Goal: Information Seeking & Learning: Check status

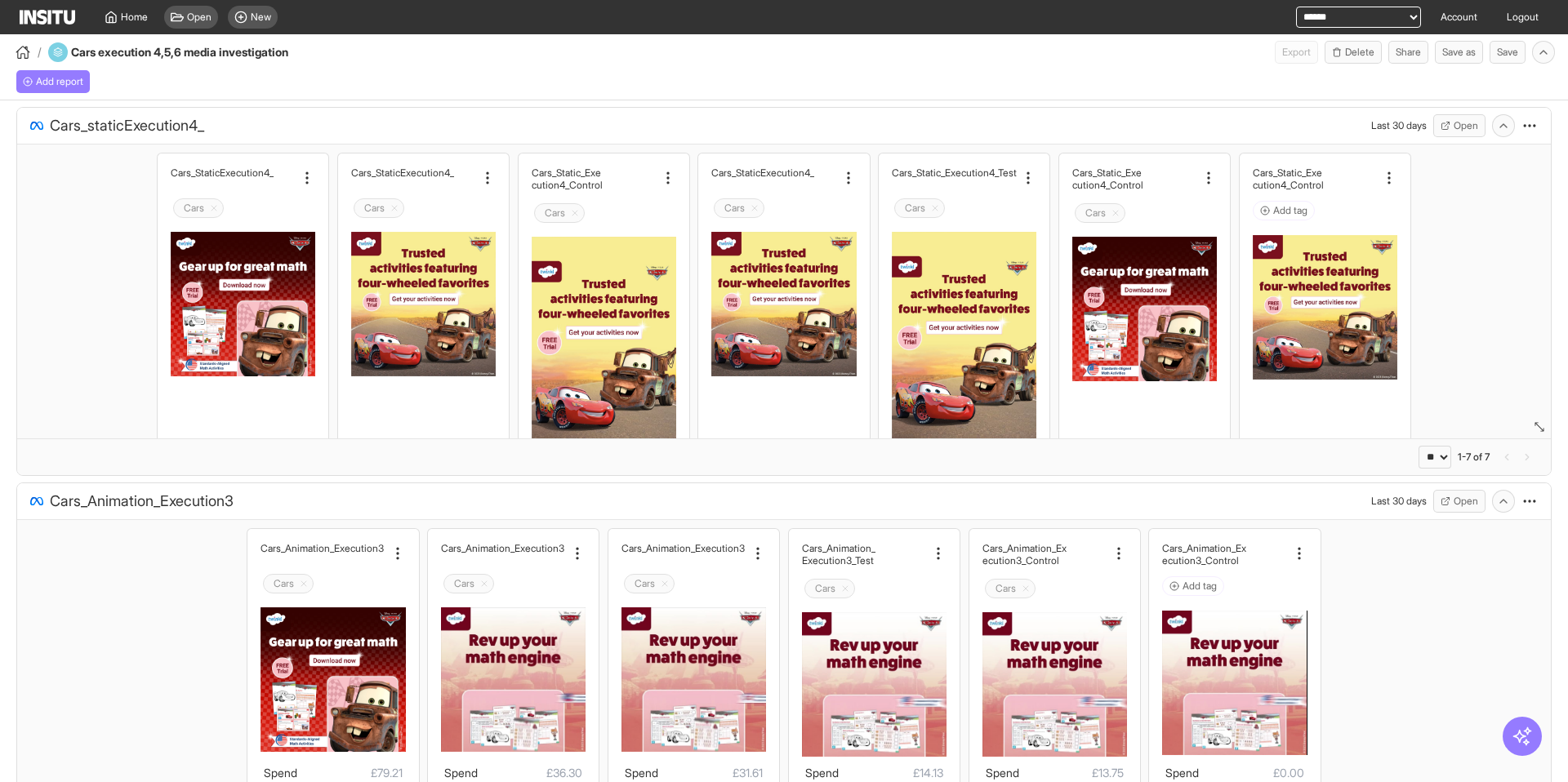
select select "**"
click at [1387, 17] on select "**********" at bounding box center [1359, 17] width 125 height 21
select select "**********"
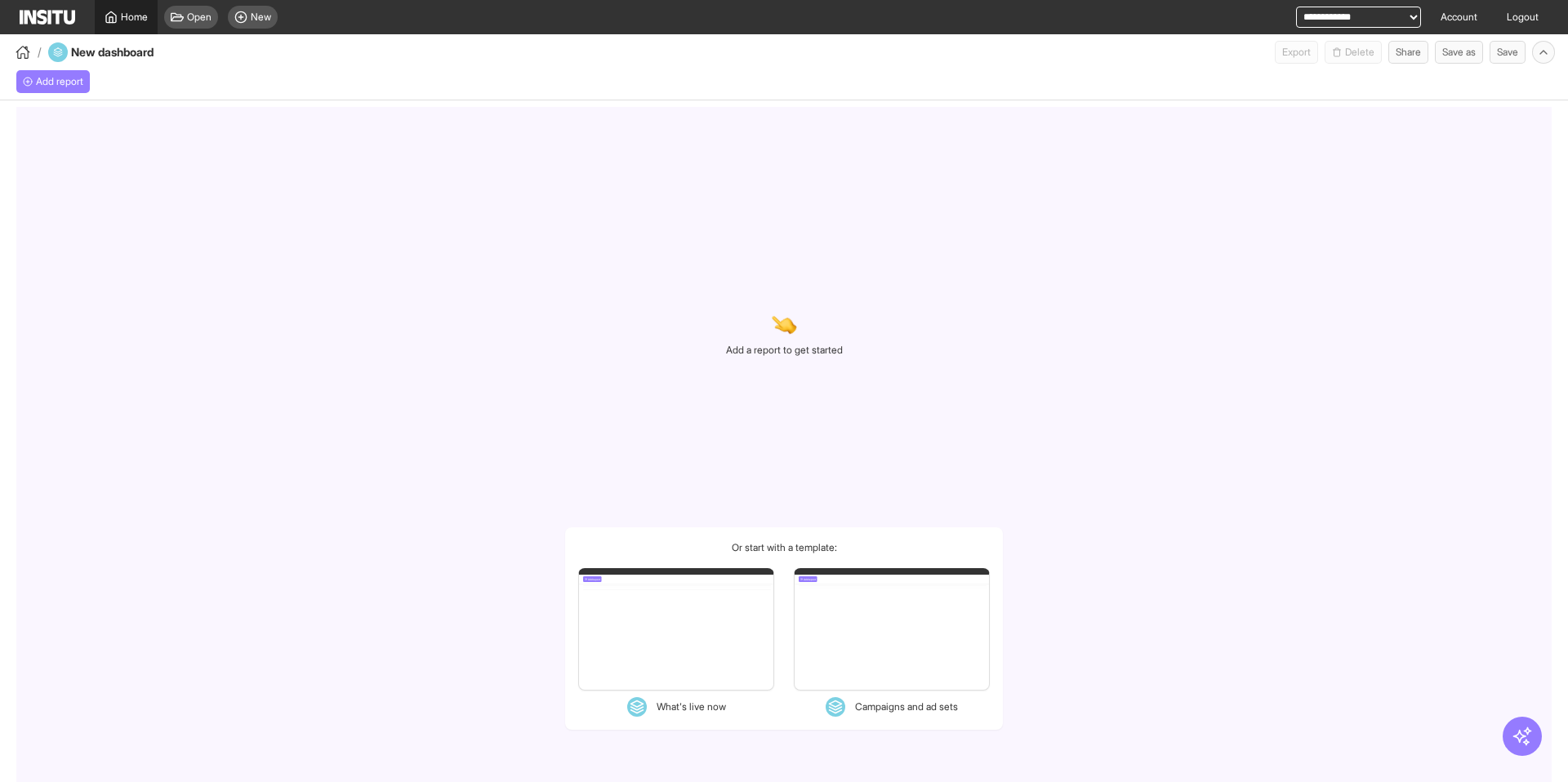
click at [113, 9] on link "Home" at bounding box center [125, 17] width 63 height 35
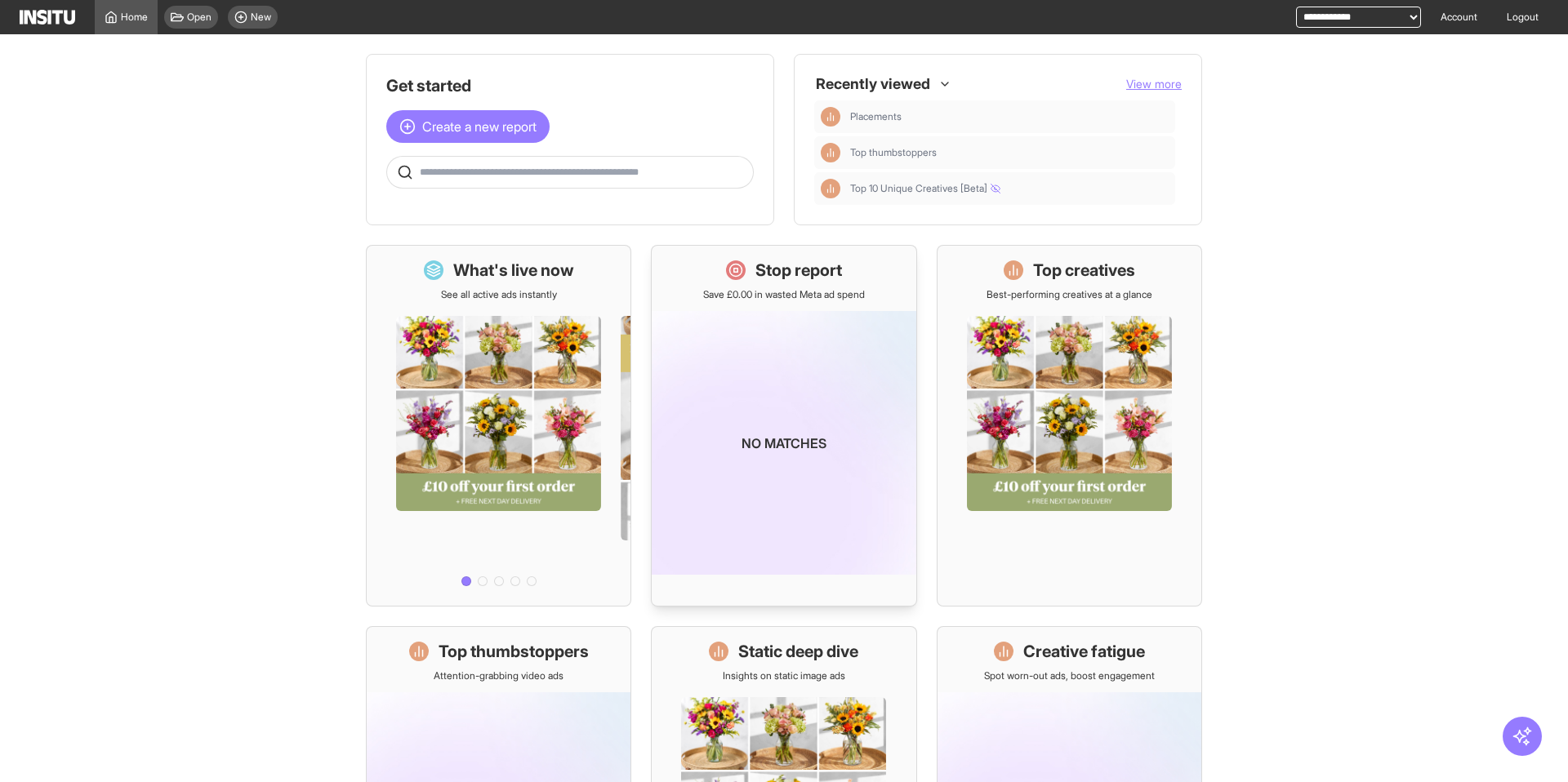
click at [706, 306] on div "No matches" at bounding box center [783, 447] width 264 height 291
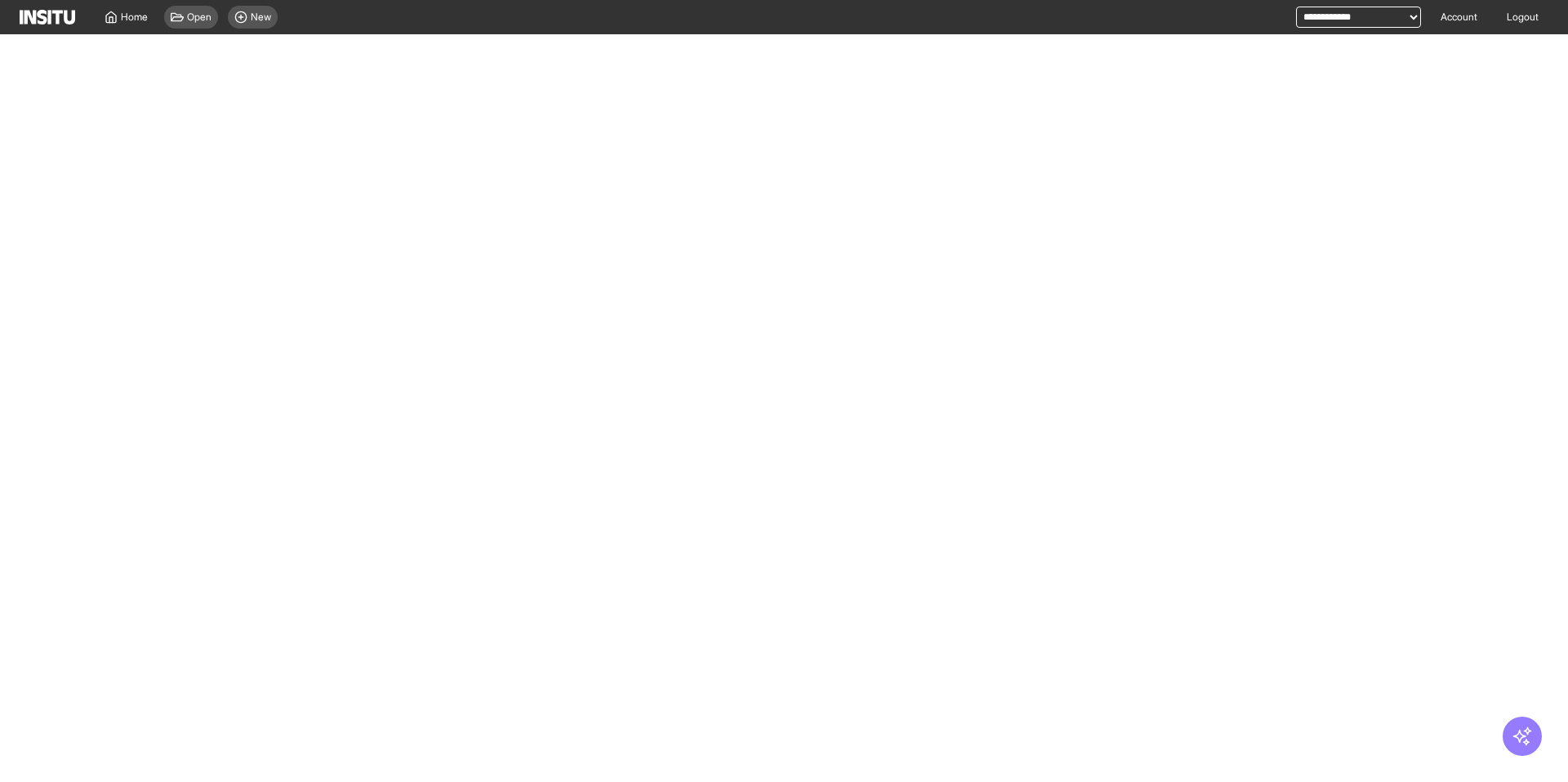
select select "**"
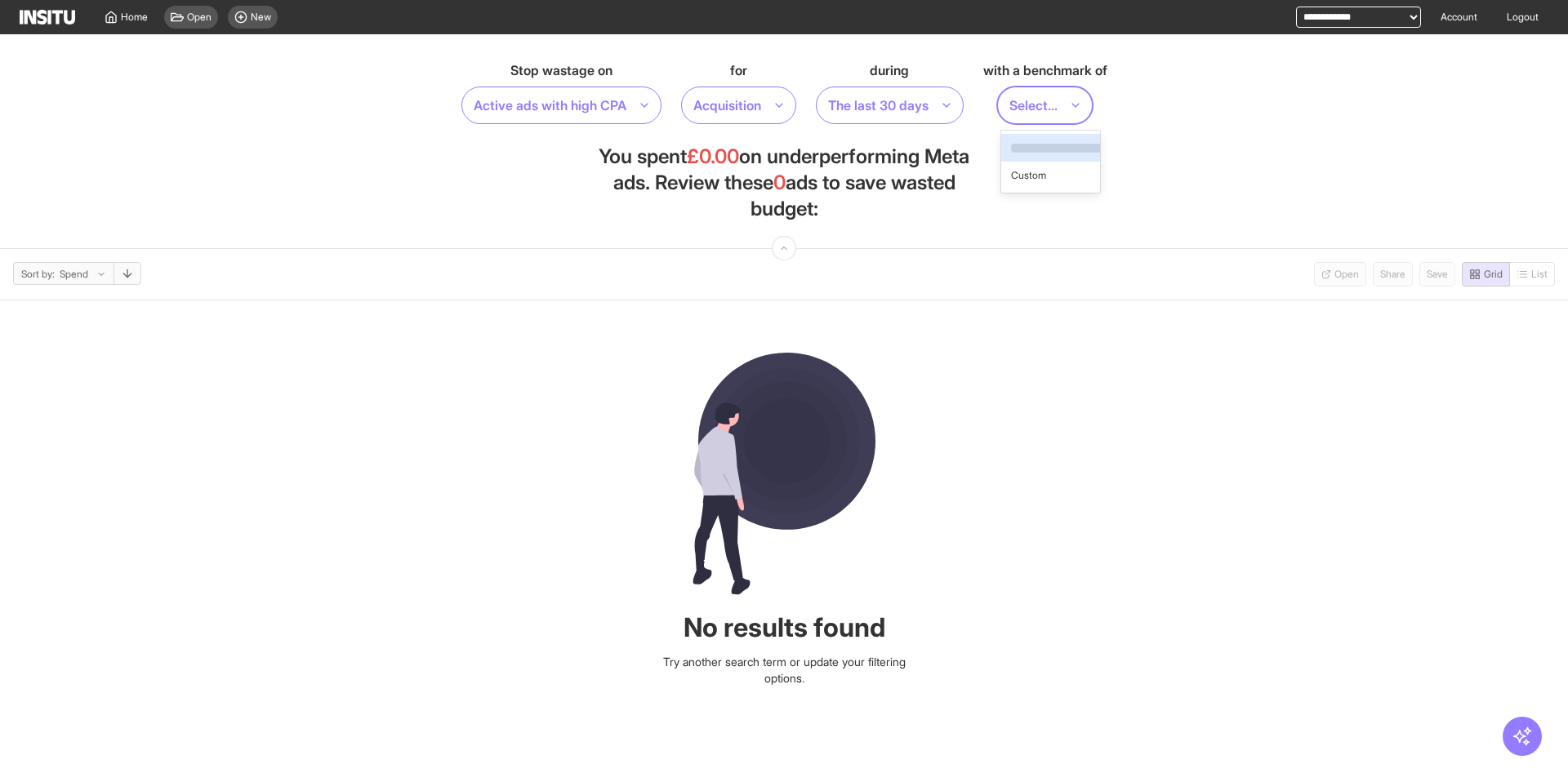
click at [1051, 97] on div at bounding box center [1033, 106] width 51 height 22
click at [1163, 161] on section "Stop wastage on Active ads with high CPA for Acquisition during The last 30 day…" at bounding box center [784, 142] width 1568 height 215
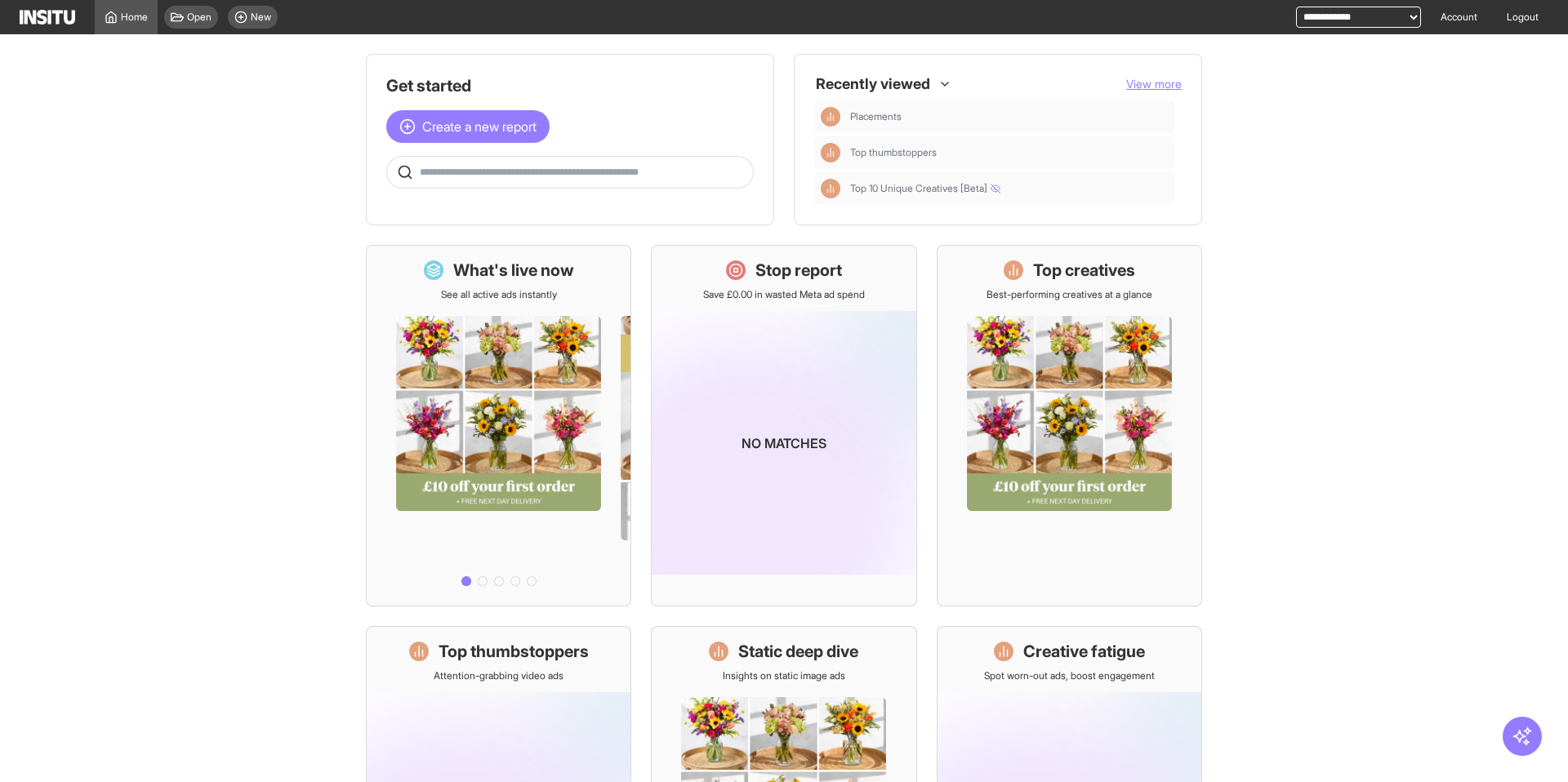
scroll to position [256, 0]
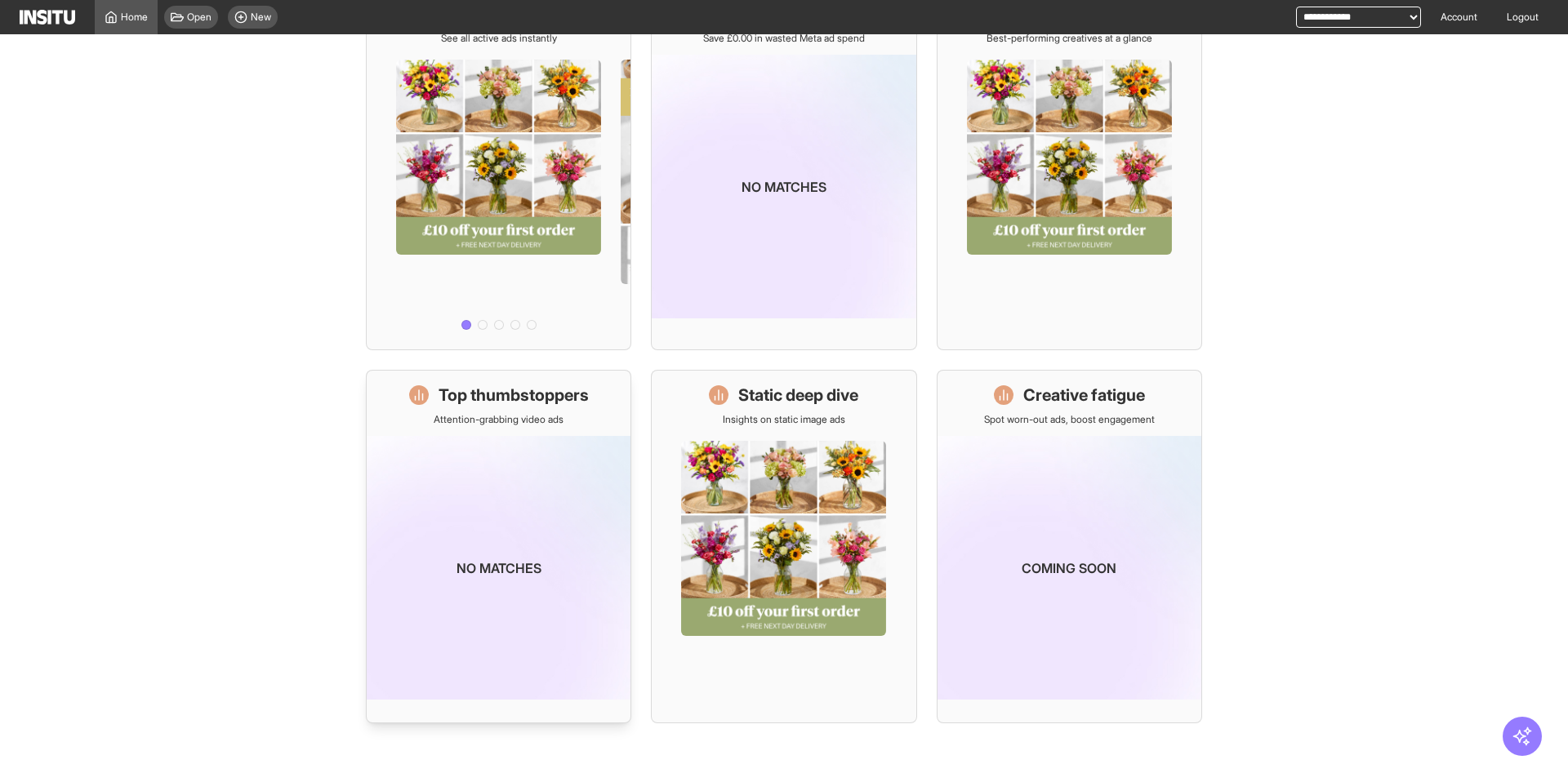
click at [441, 534] on img at bounding box center [498, 568] width 264 height 263
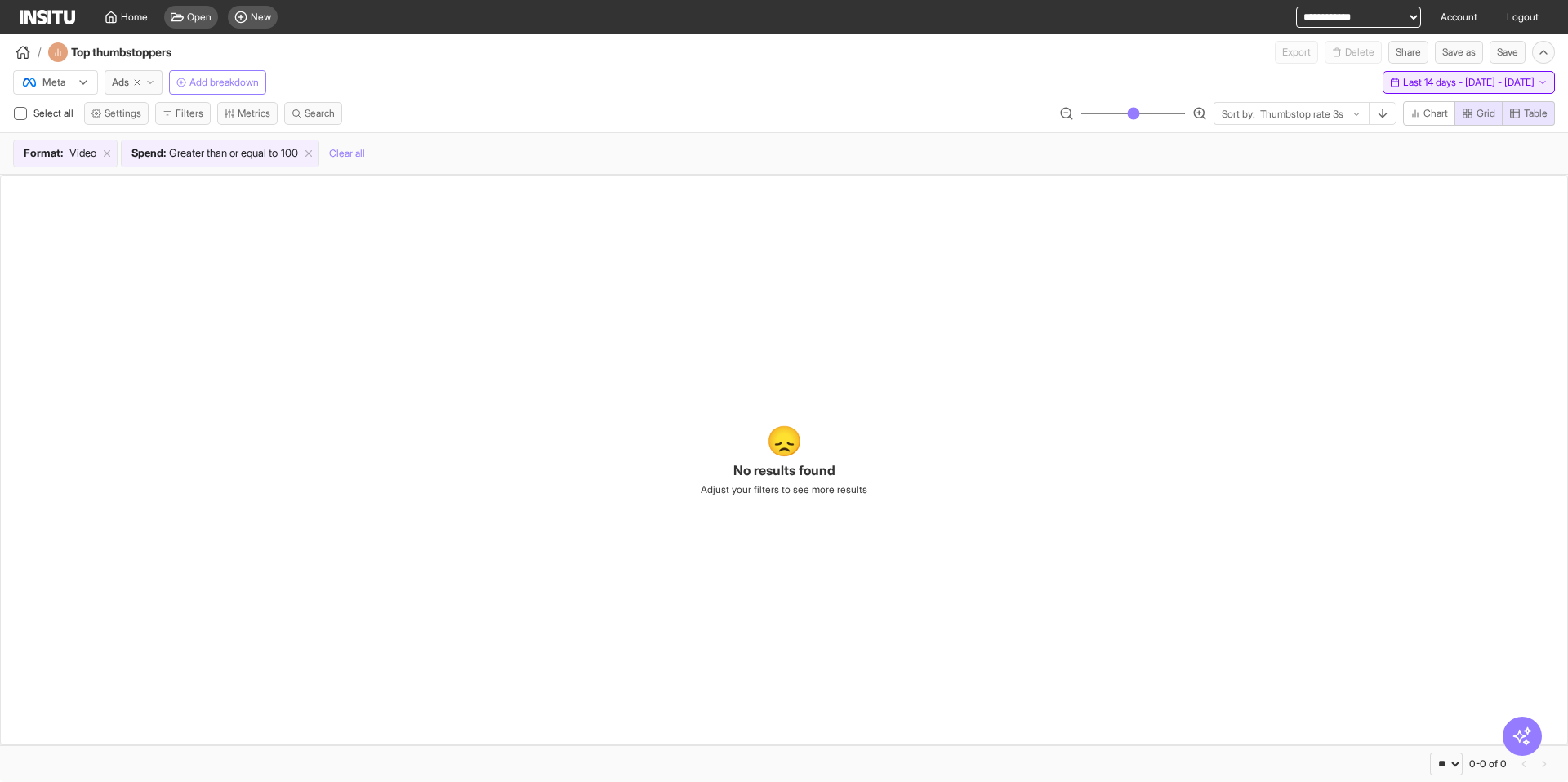
click at [1403, 84] on span "Last 14 days - Thu 7 - Wed 20 Aug, 2025" at bounding box center [1468, 82] width 132 height 13
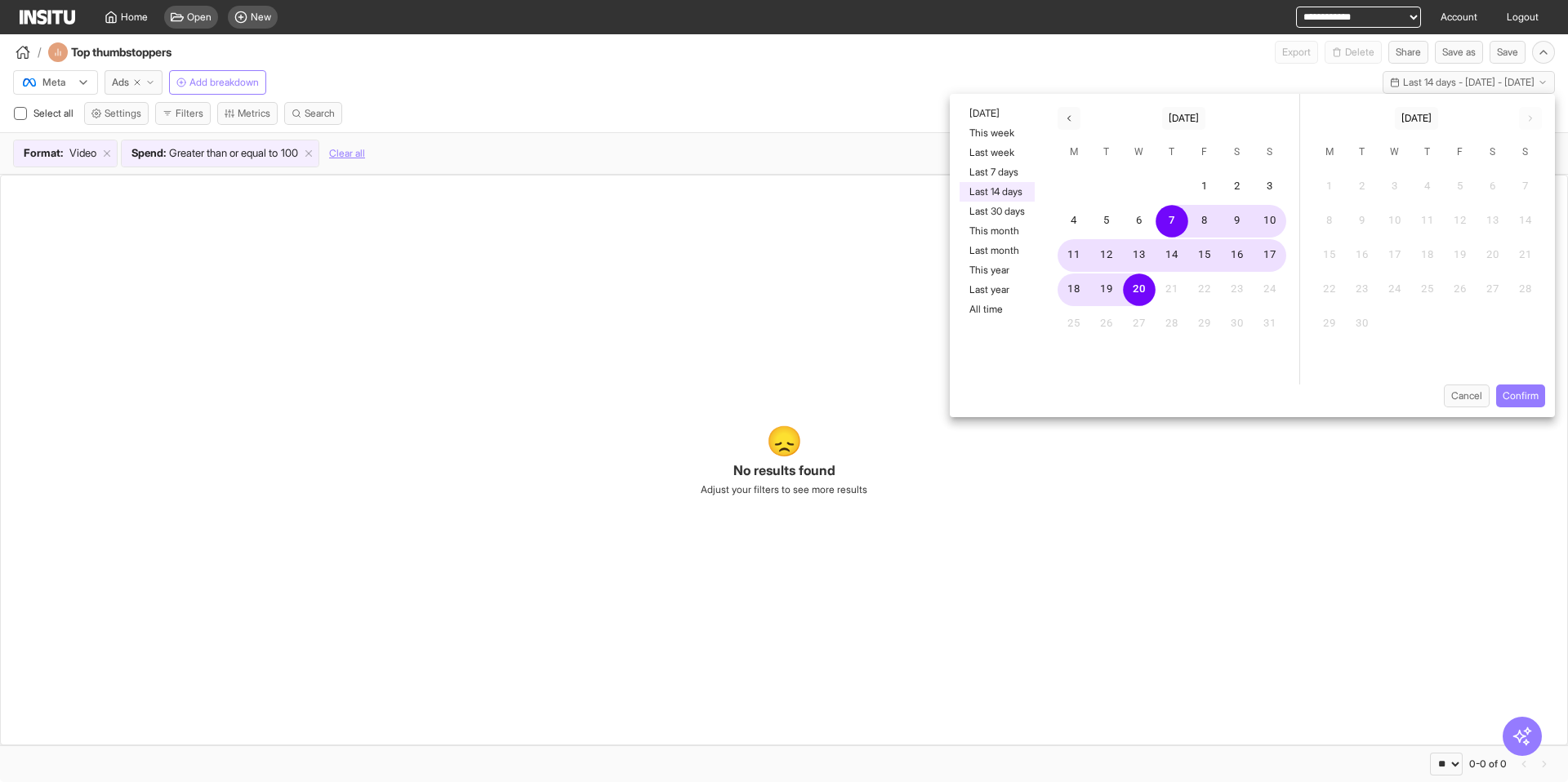
click at [1037, 62] on div "/ Top thumbstoppers Export Delete Share Save as Save" at bounding box center [784, 49] width 1568 height 29
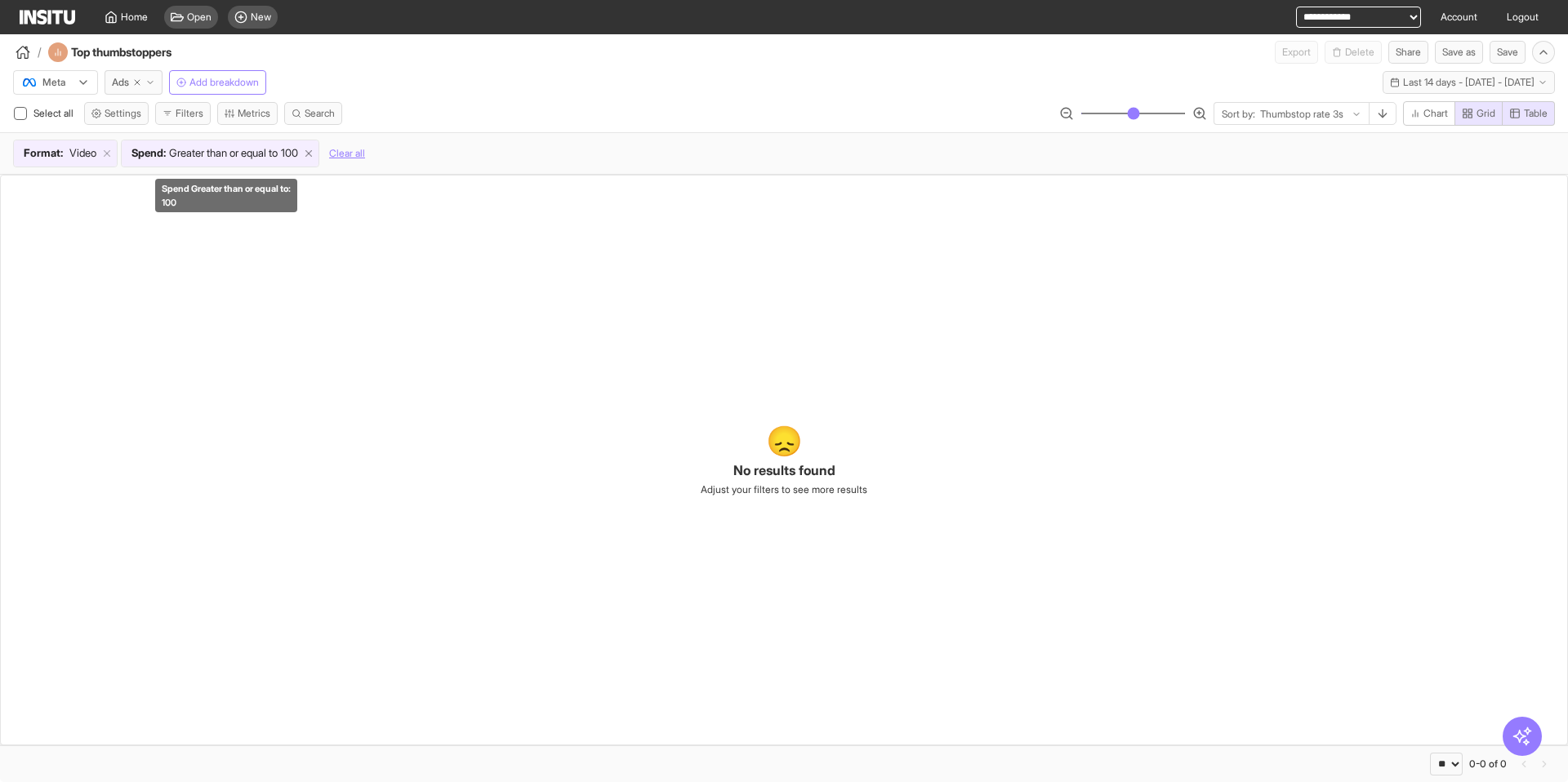
click at [312, 152] on line at bounding box center [309, 154] width 6 height 6
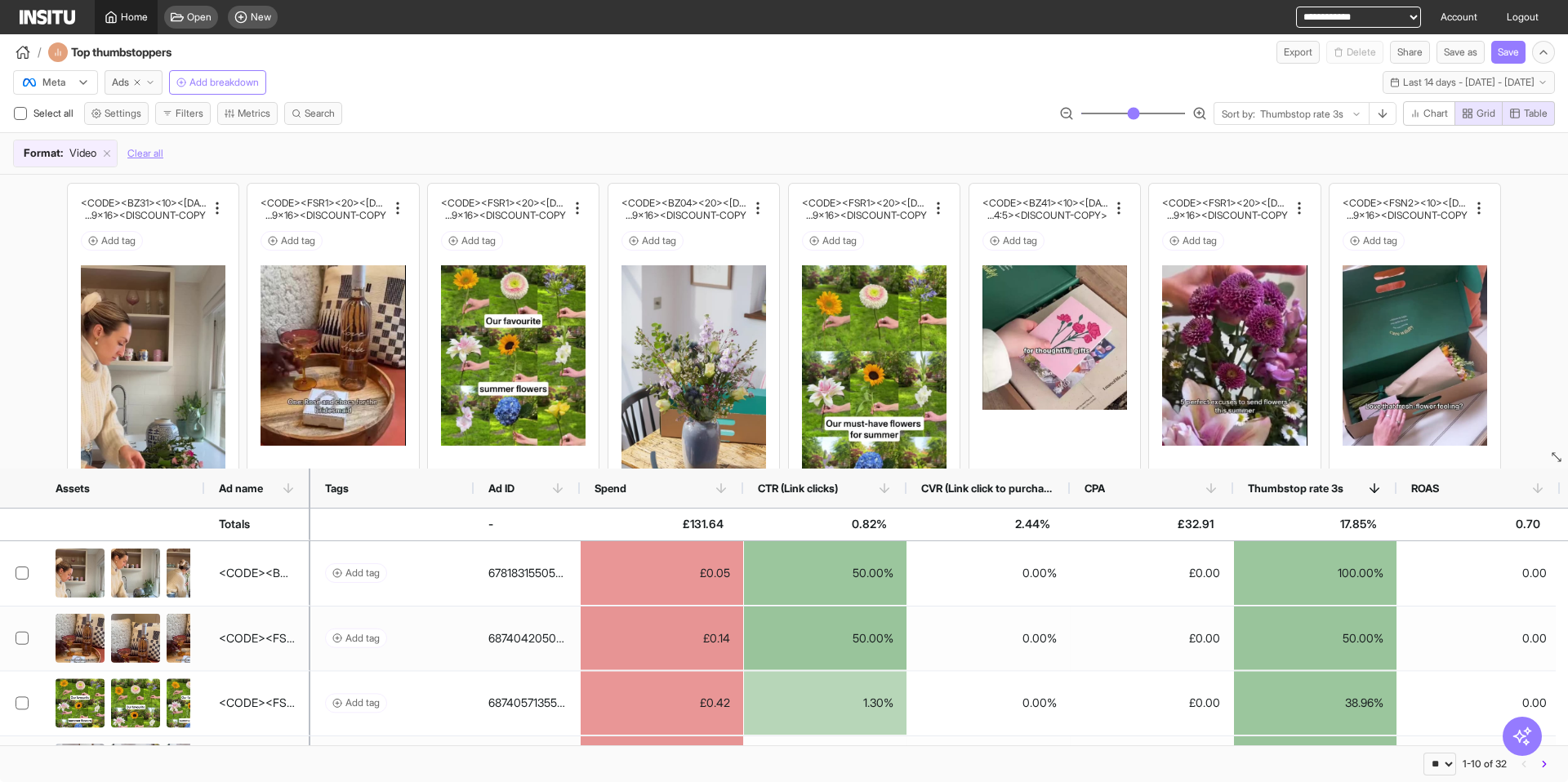
click at [136, 18] on span "Home" at bounding box center [134, 17] width 27 height 13
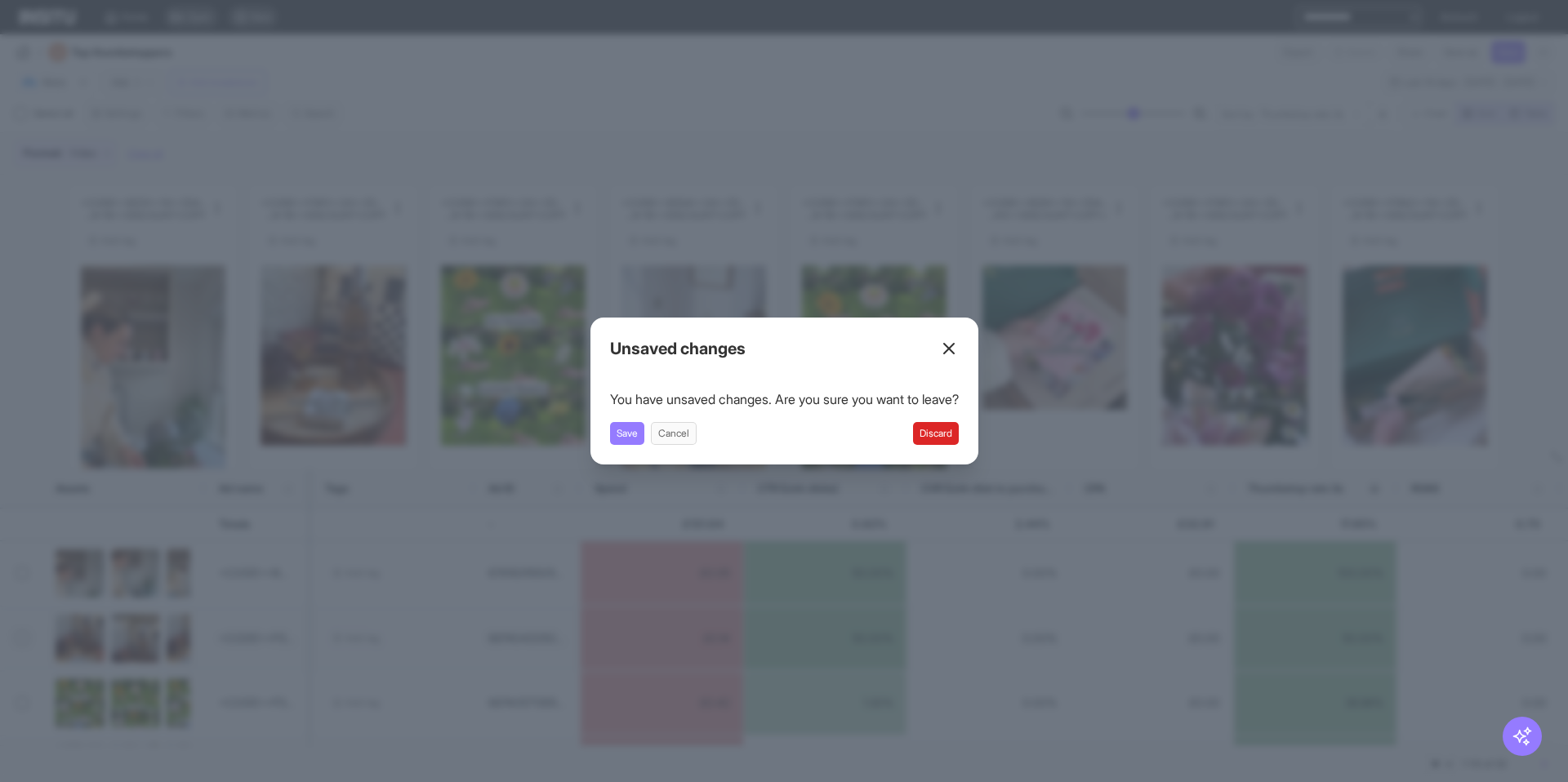
click at [946, 434] on button "Discard" at bounding box center [935, 434] width 46 height 22
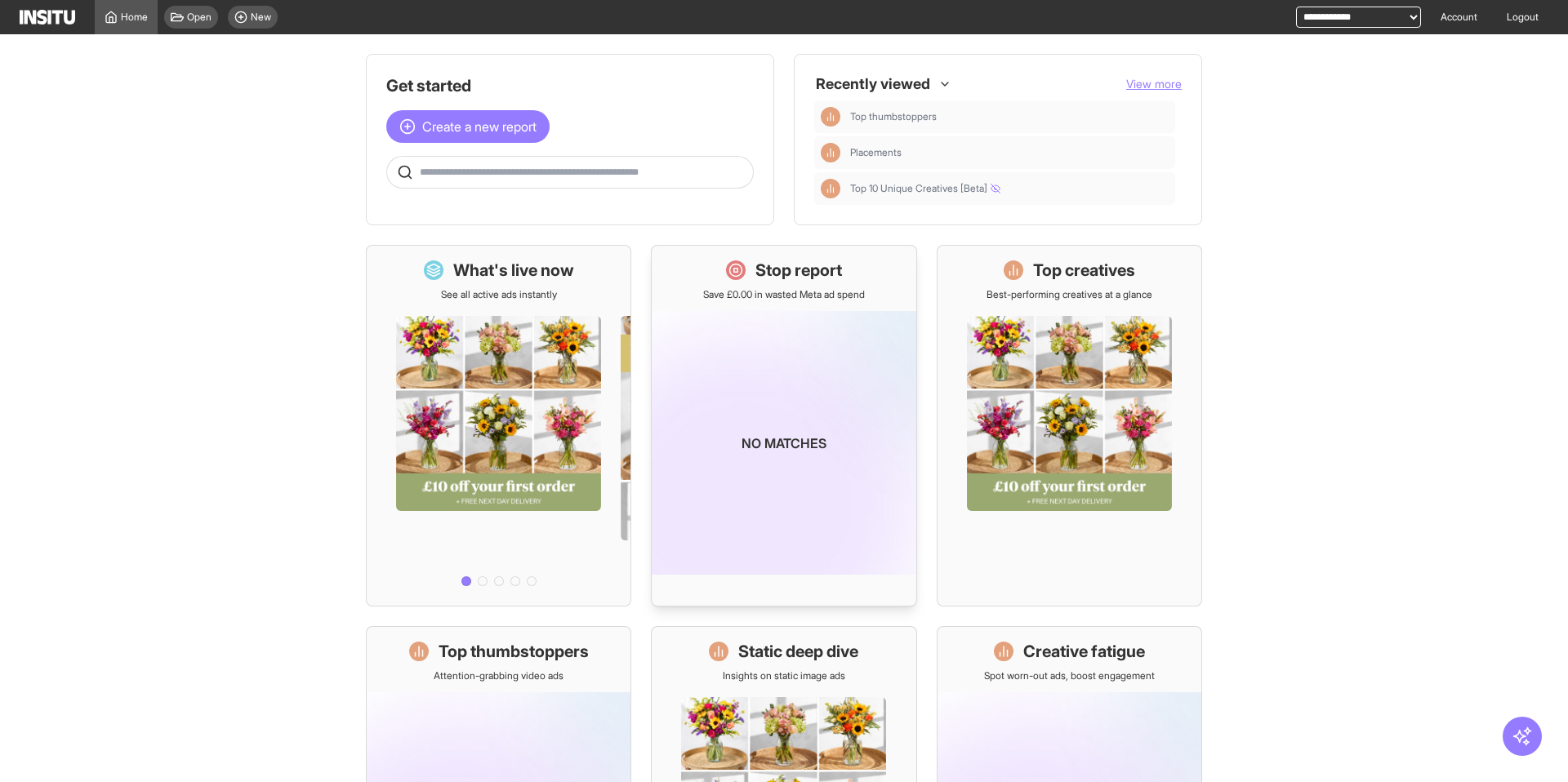
click at [800, 363] on img at bounding box center [783, 443] width 264 height 263
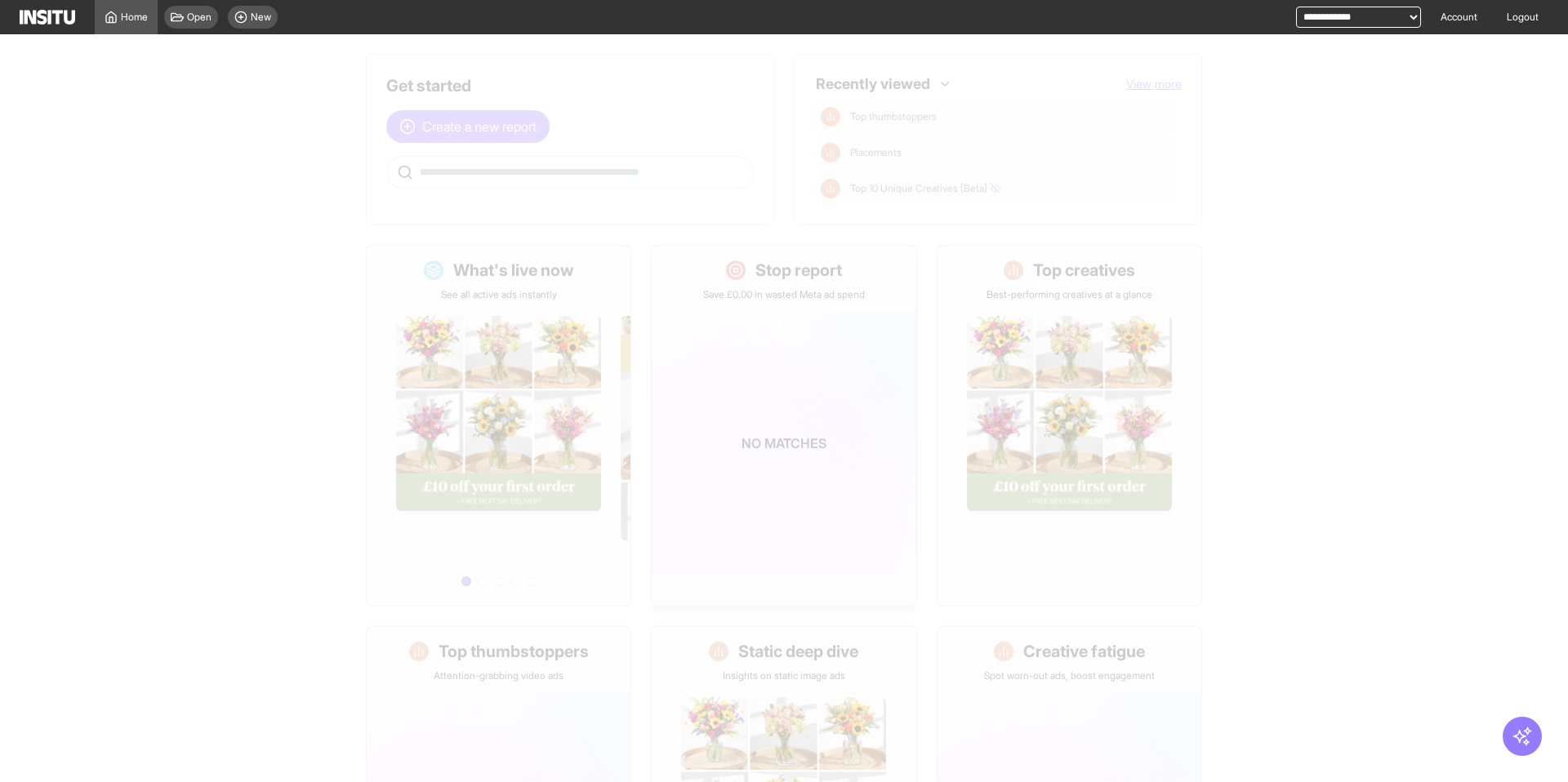
select select "**"
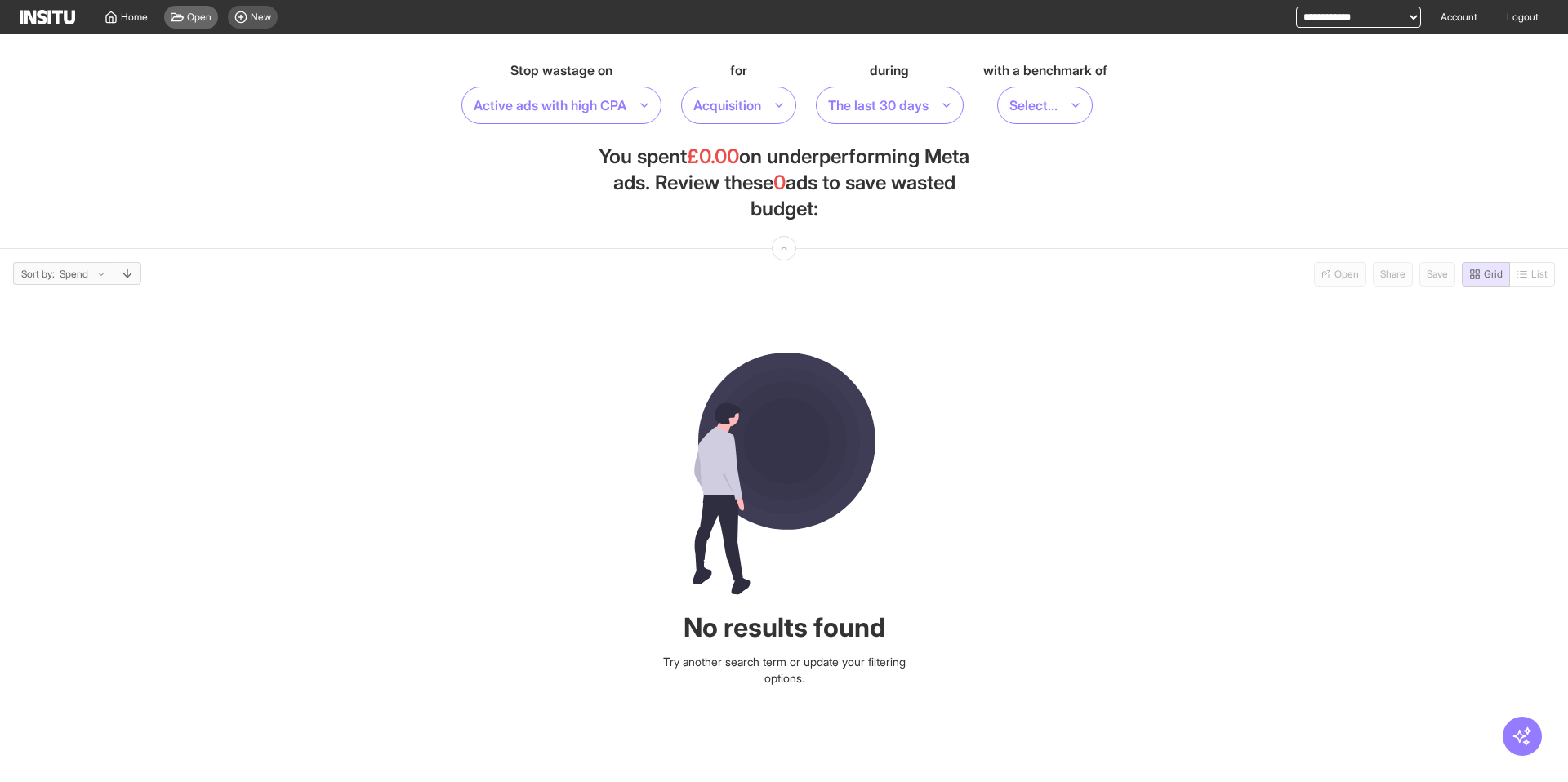
click at [193, 22] on span "Open" at bounding box center [199, 17] width 24 height 13
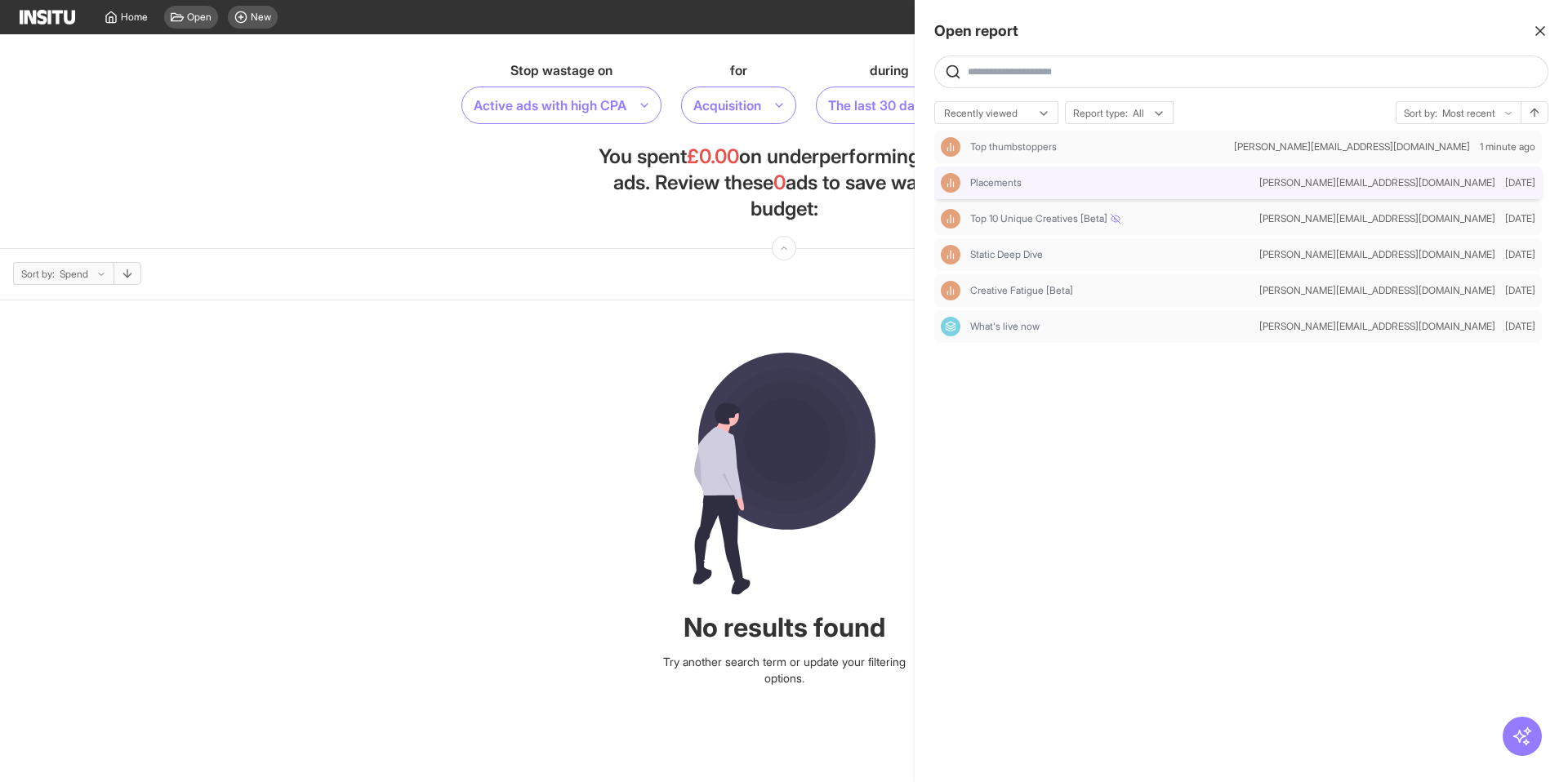
click at [1015, 175] on div "Placements" at bounding box center [1097, 182] width 312 height 20
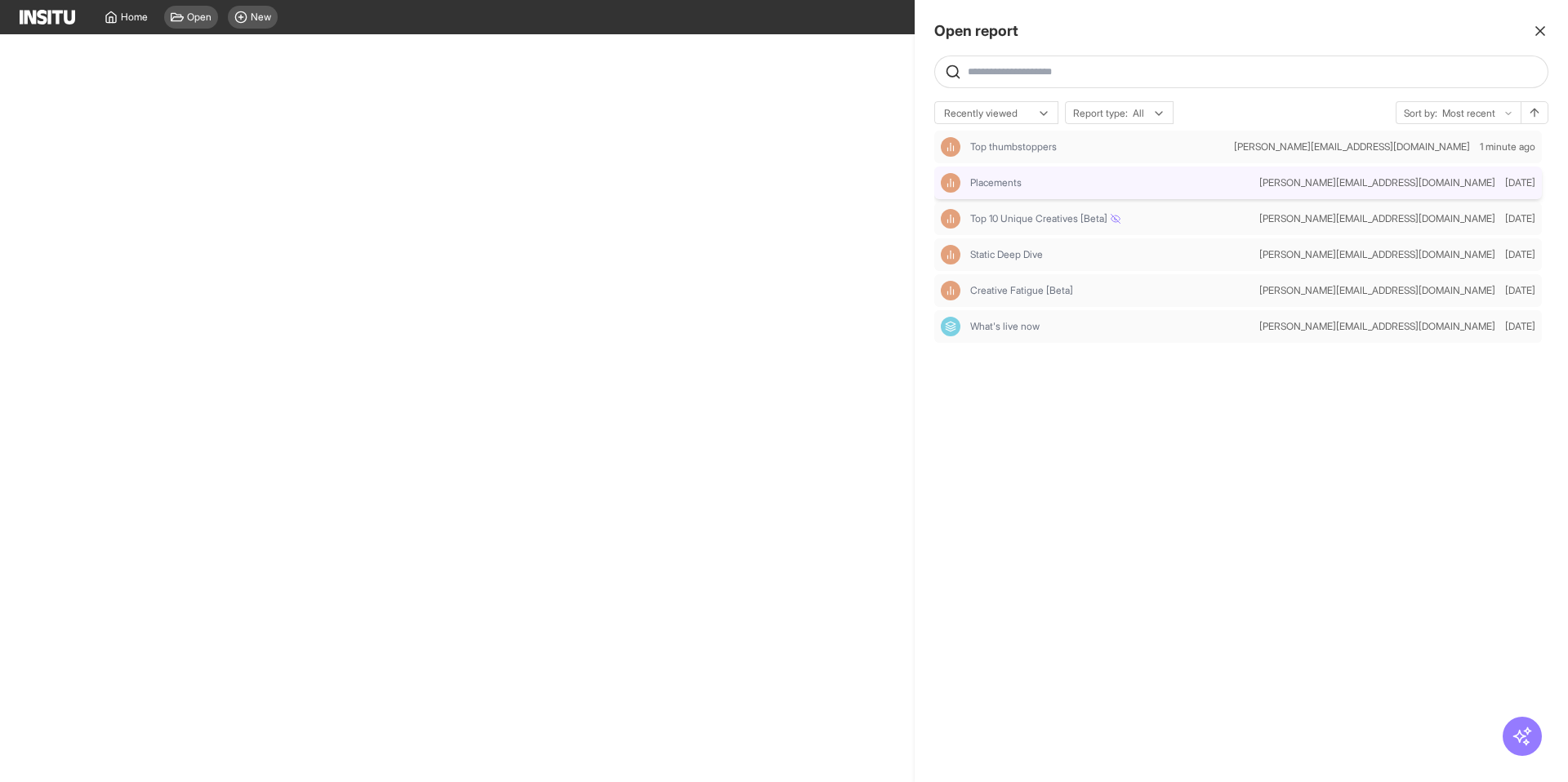
select select "**"
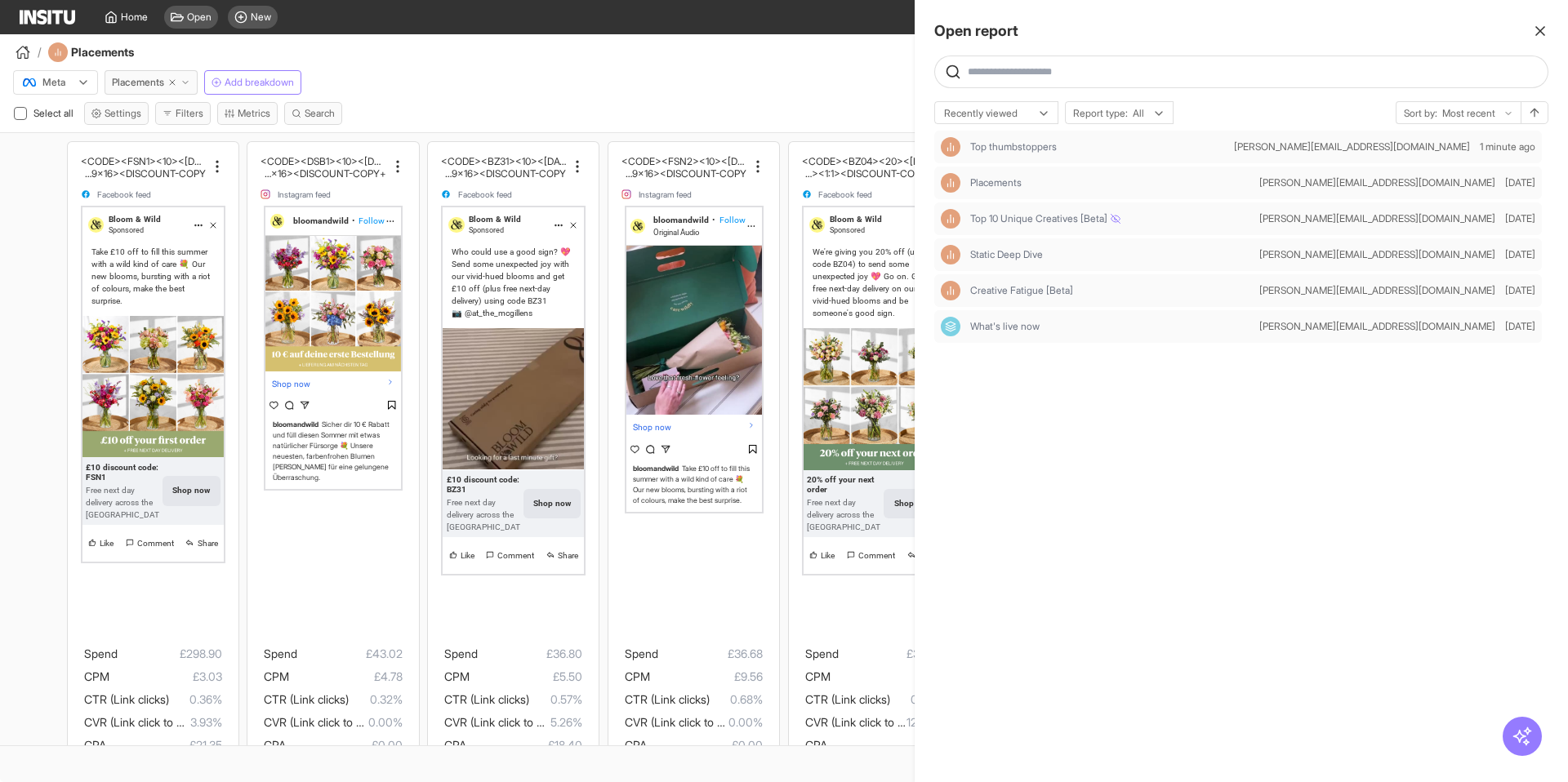
click at [1539, 31] on line "button" at bounding box center [1540, 31] width 8 height 8
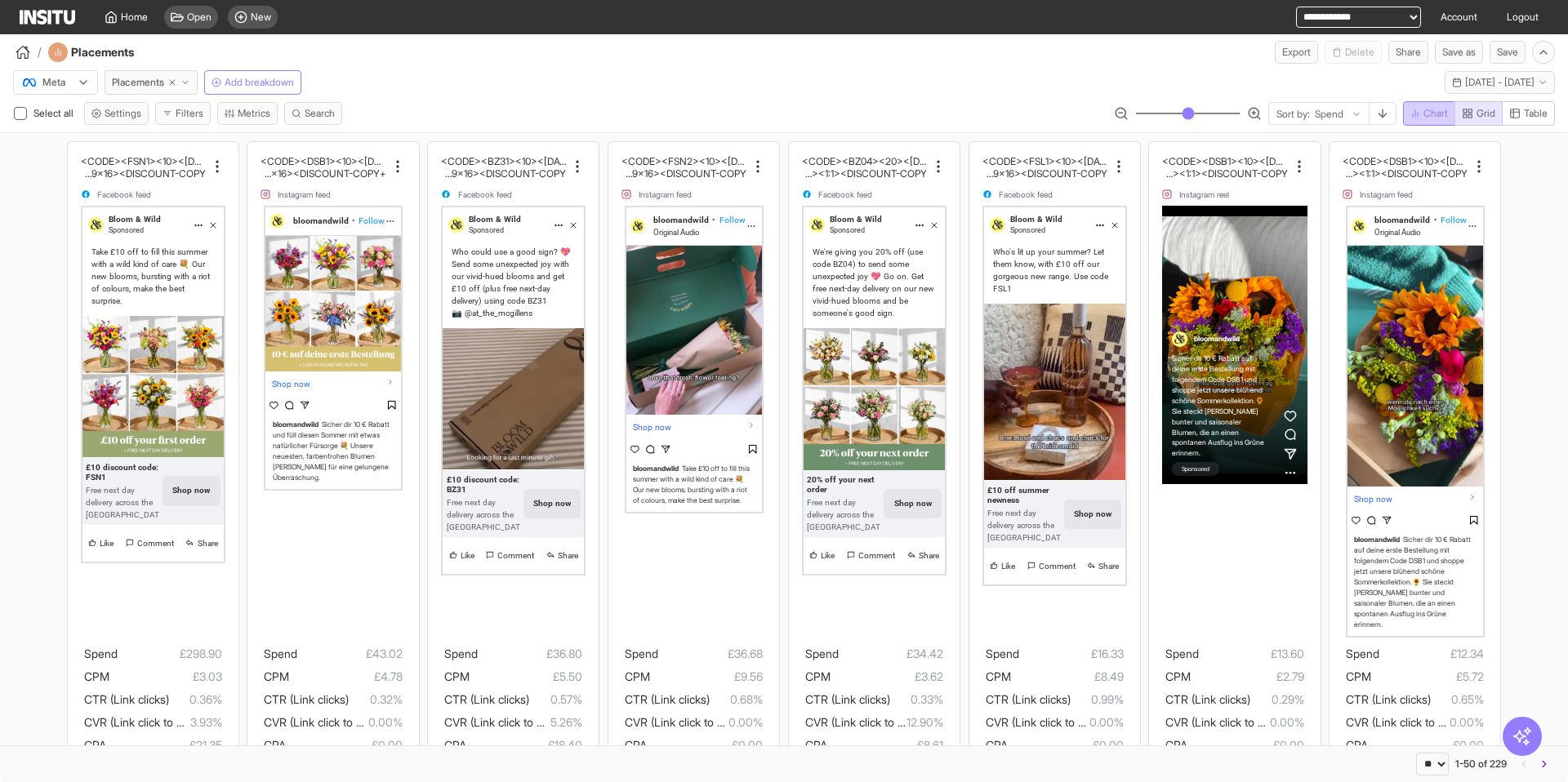
click at [1444, 115] on span "Chart" at bounding box center [1435, 113] width 24 height 13
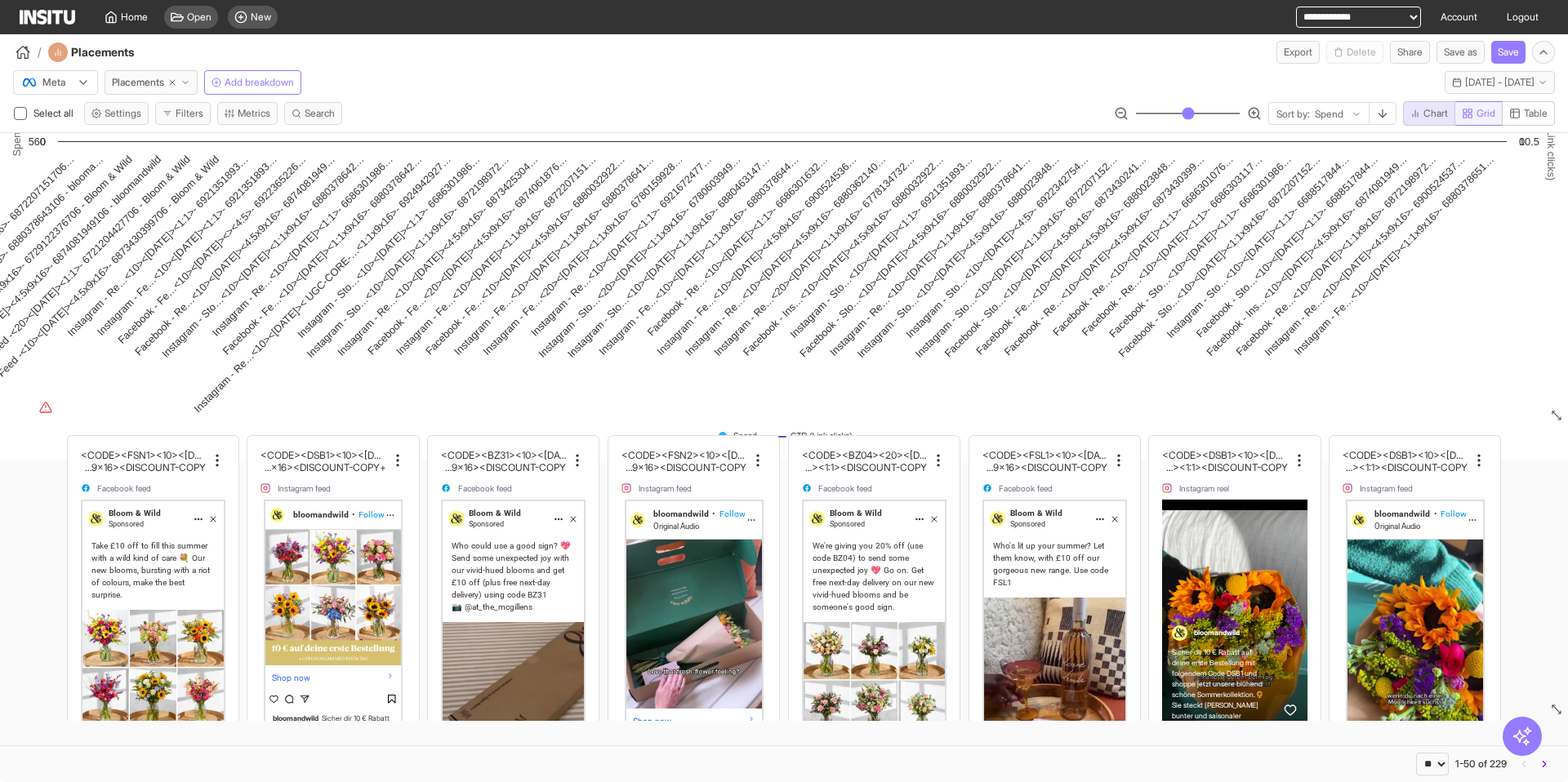
click at [1464, 114] on rect "button" at bounding box center [1464, 115] width 3 height 3
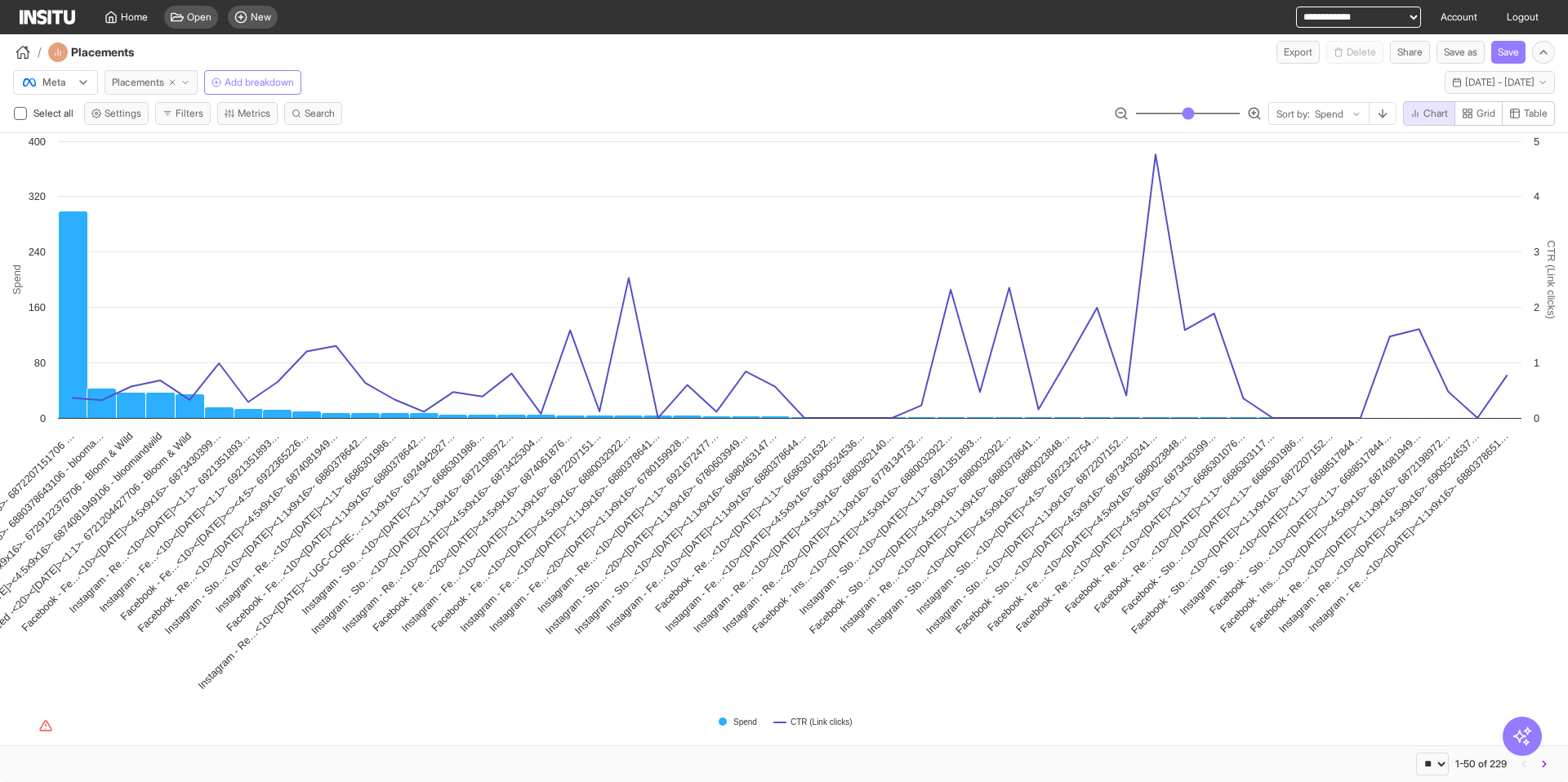
click at [143, 77] on span "Placements" at bounding box center [138, 82] width 52 height 13
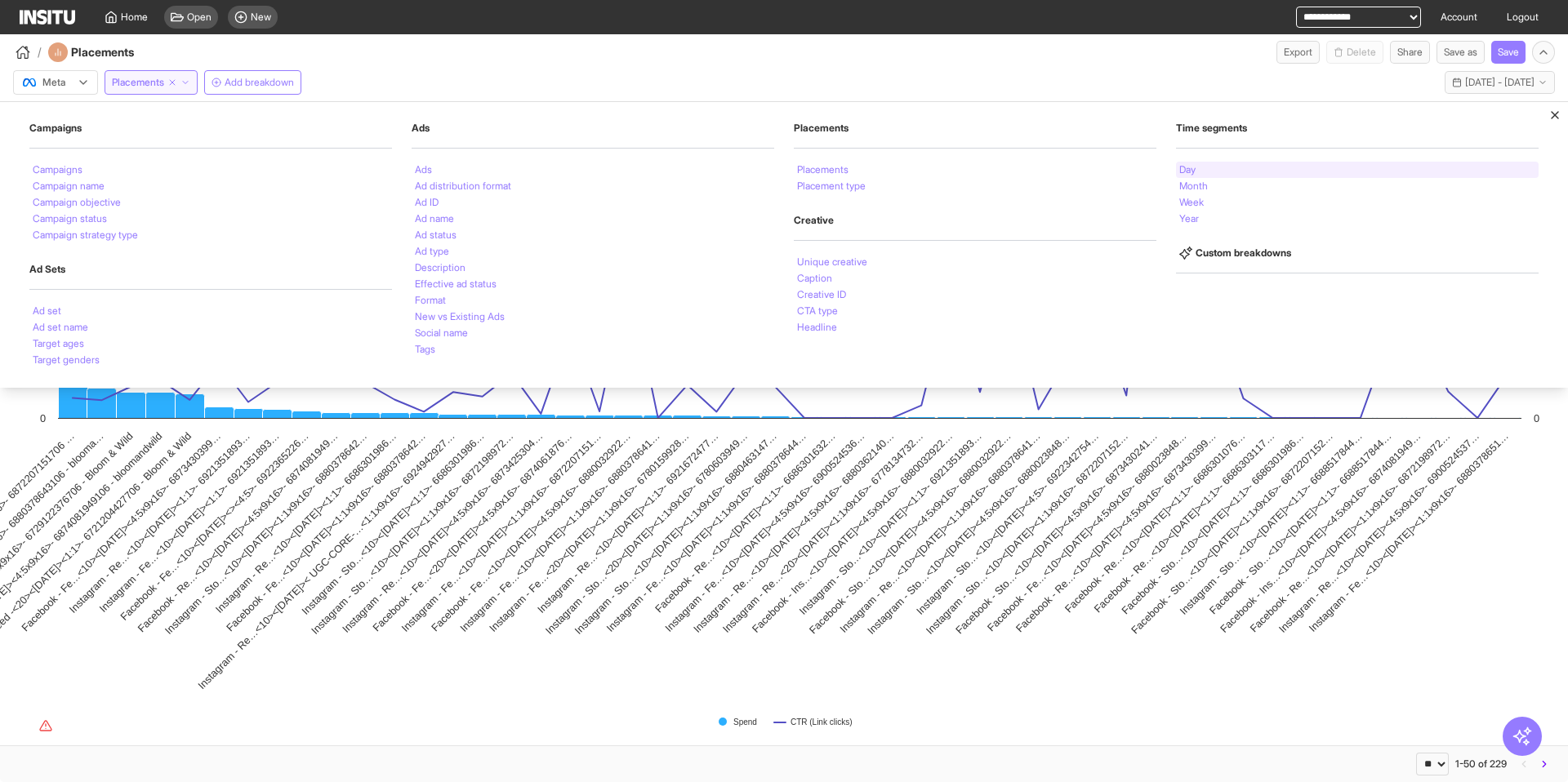
click at [1207, 172] on div "Day" at bounding box center [1357, 169] width 363 height 16
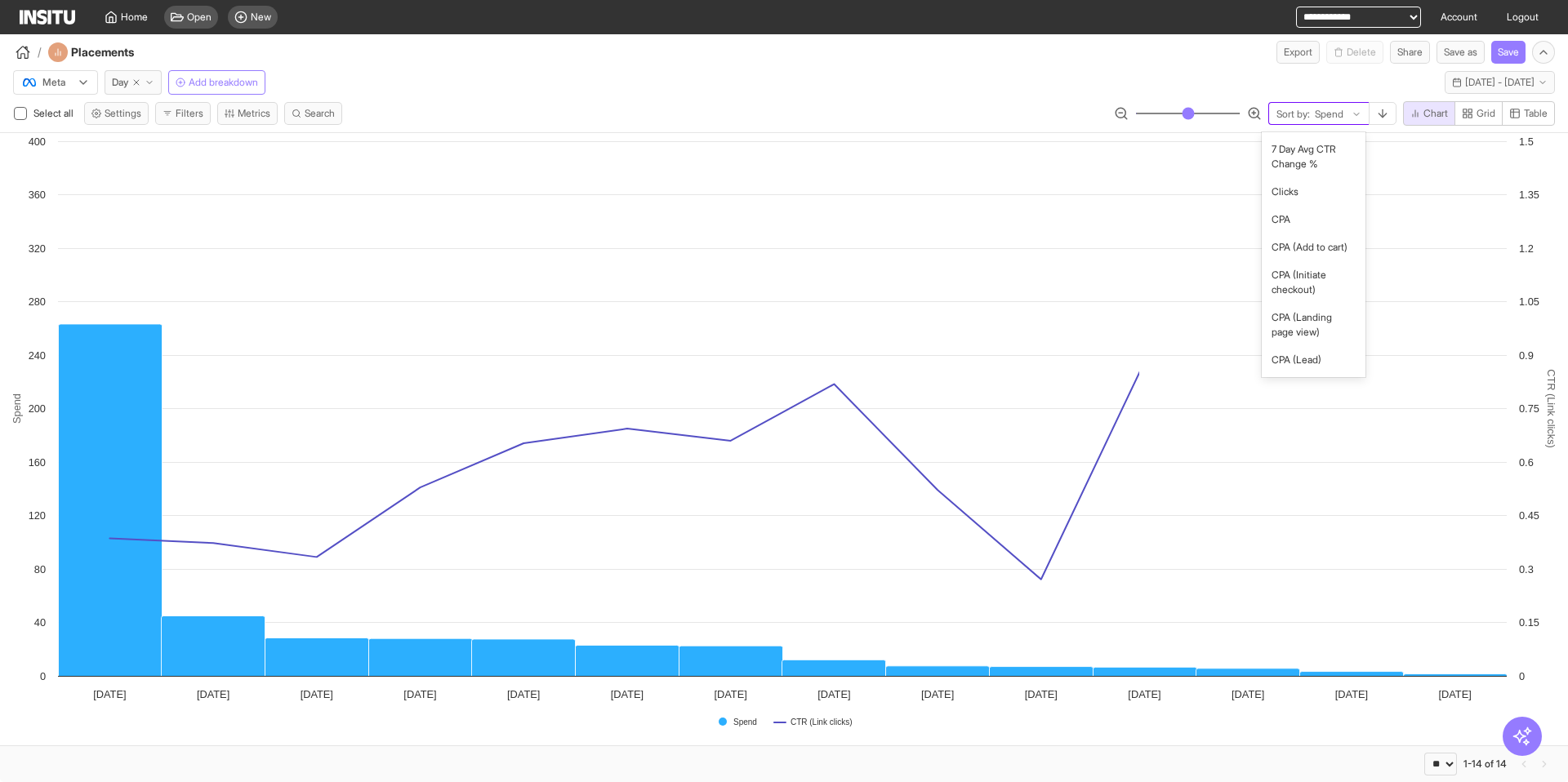
click at [1320, 117] on div at bounding box center [1329, 114] width 32 height 16
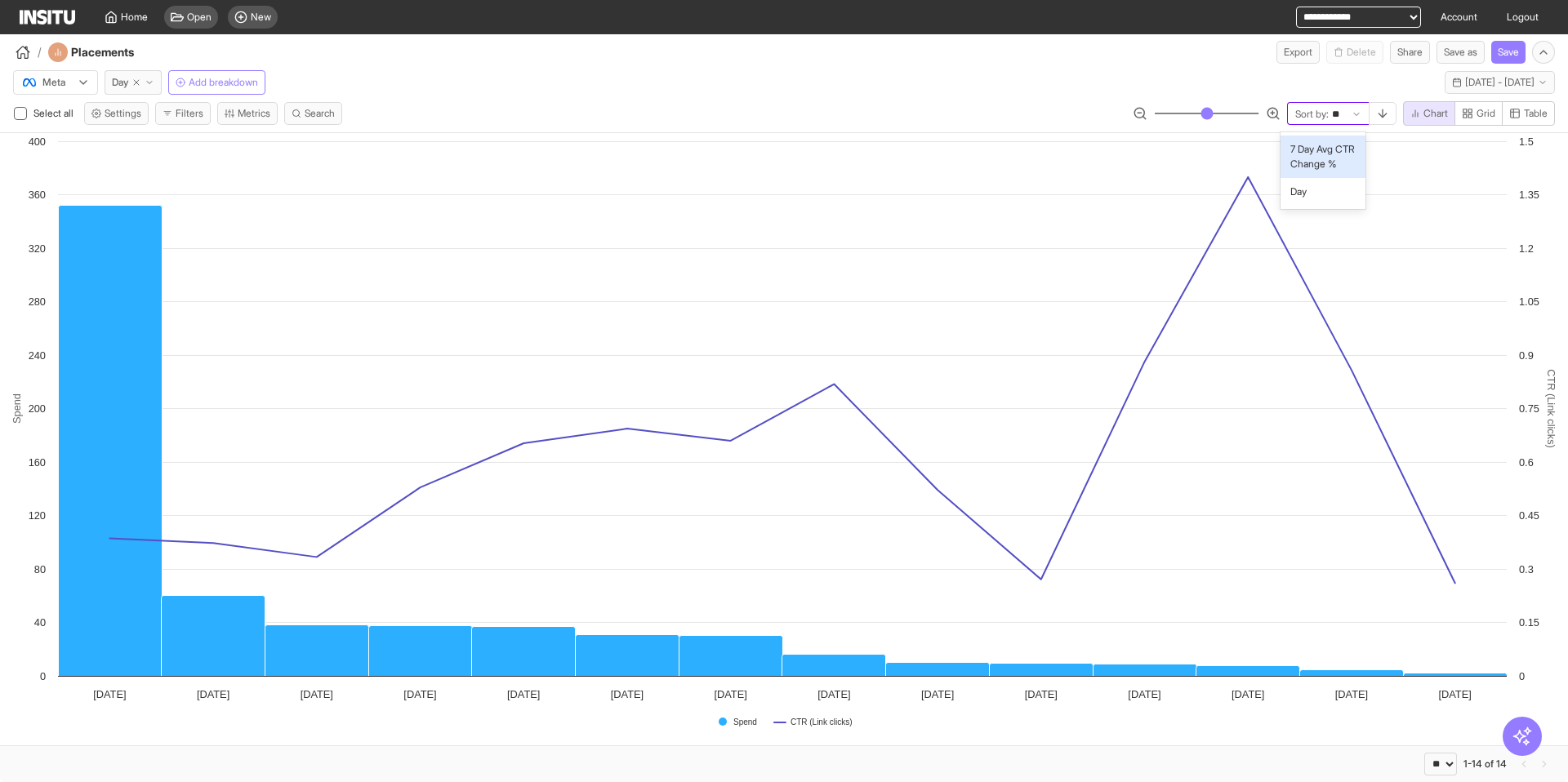
type input "***"
click at [1305, 190] on span "Day" at bounding box center [1320, 192] width 70 height 15
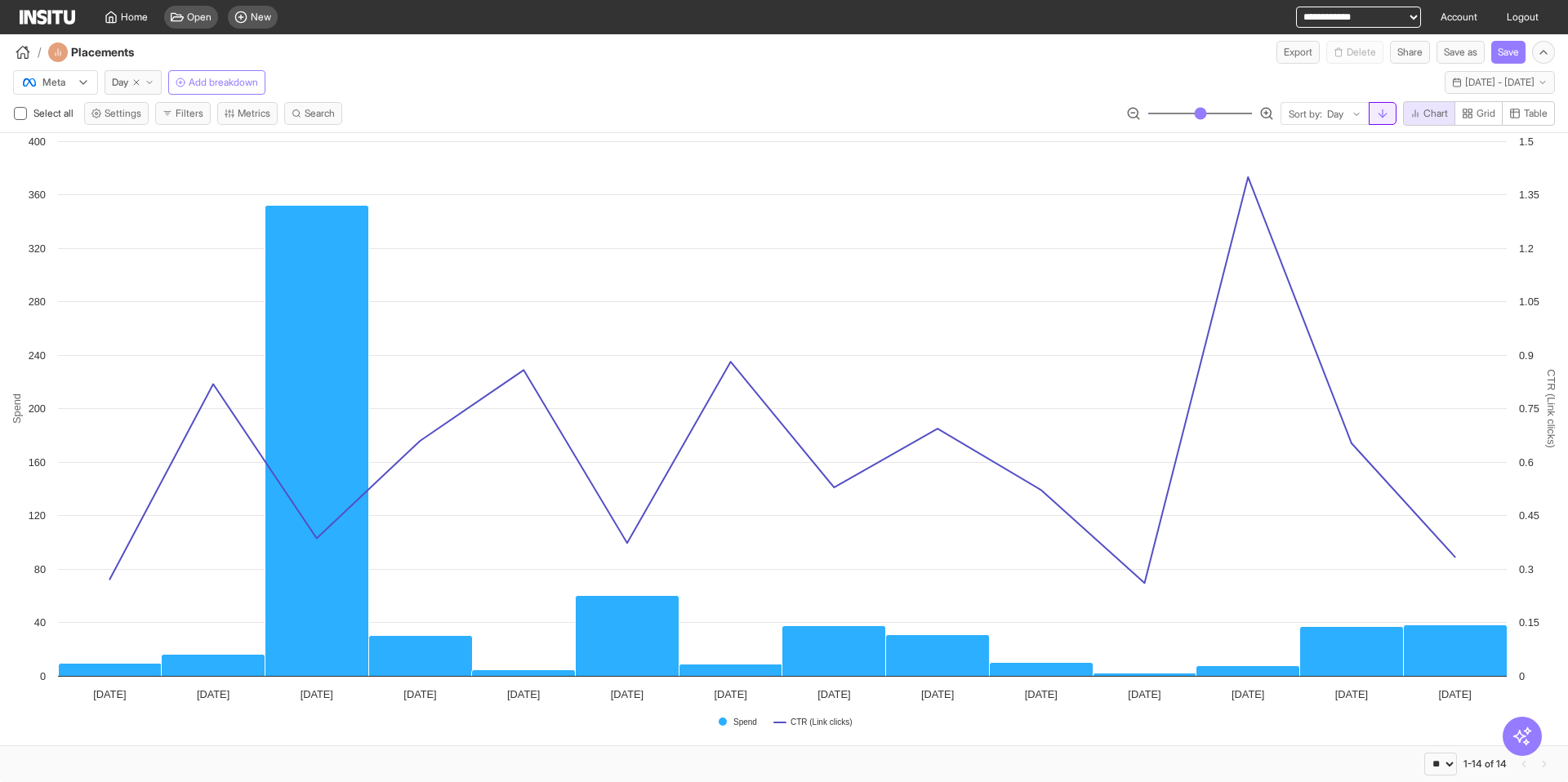
click at [1383, 112] on icon "button" at bounding box center [1383, 113] width 13 height 13
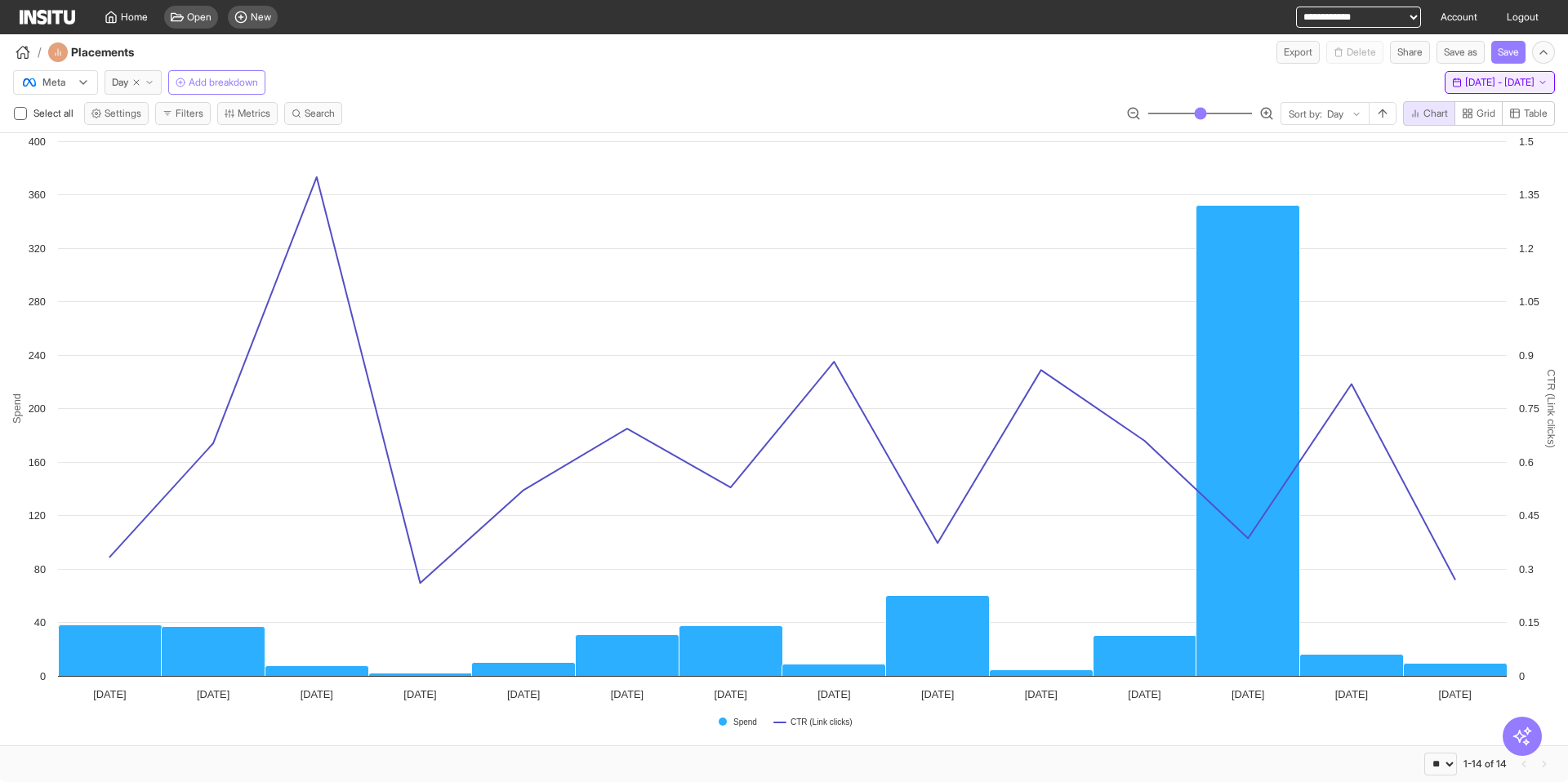
click at [1465, 87] on span "Thu 7 - Thu 21 Aug, 2025" at bounding box center [1500, 82] width 69 height 13
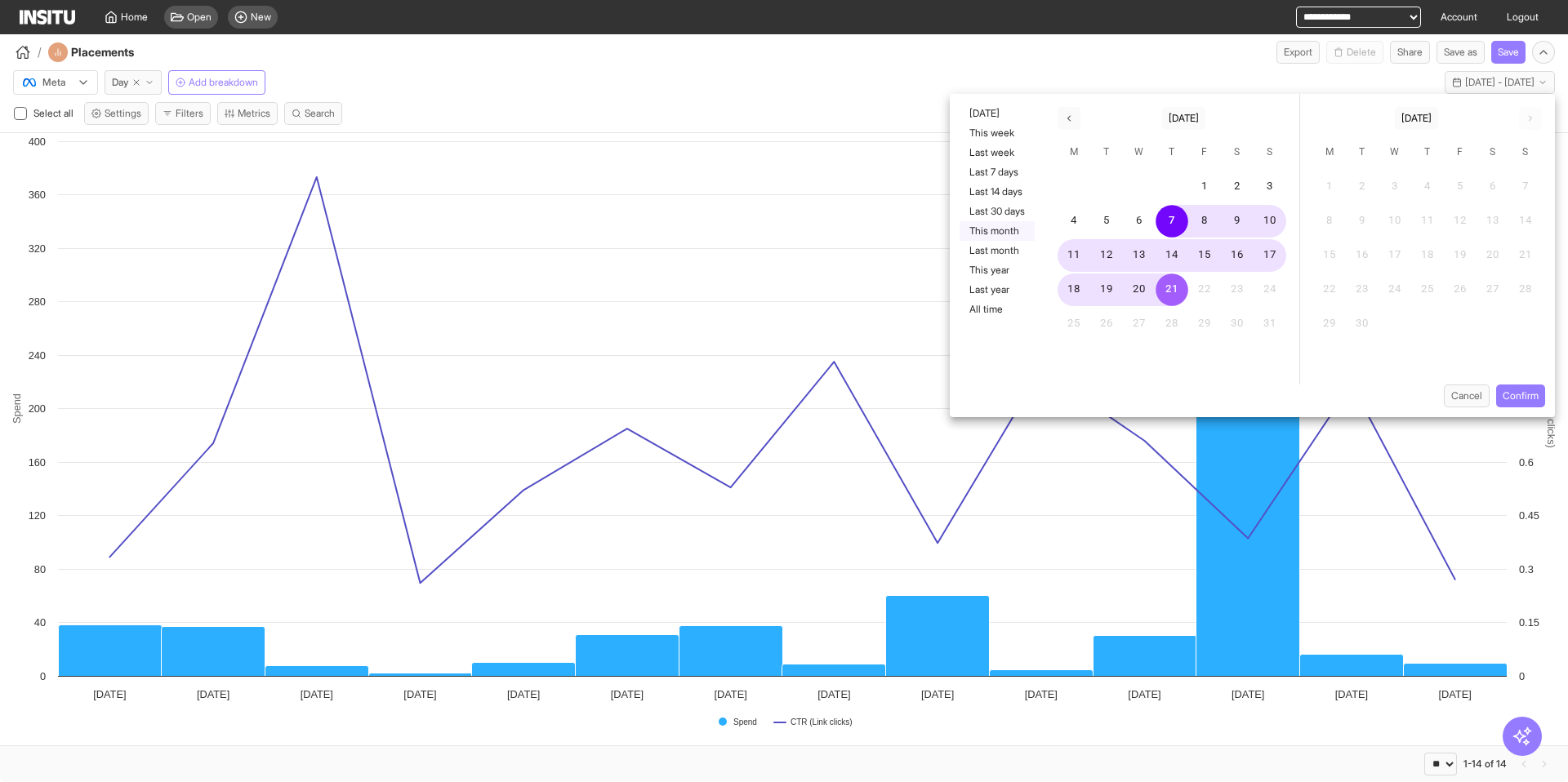
click at [997, 223] on button "This month" at bounding box center [997, 231] width 75 height 20
click at [1528, 402] on button "Confirm" at bounding box center [1520, 396] width 49 height 22
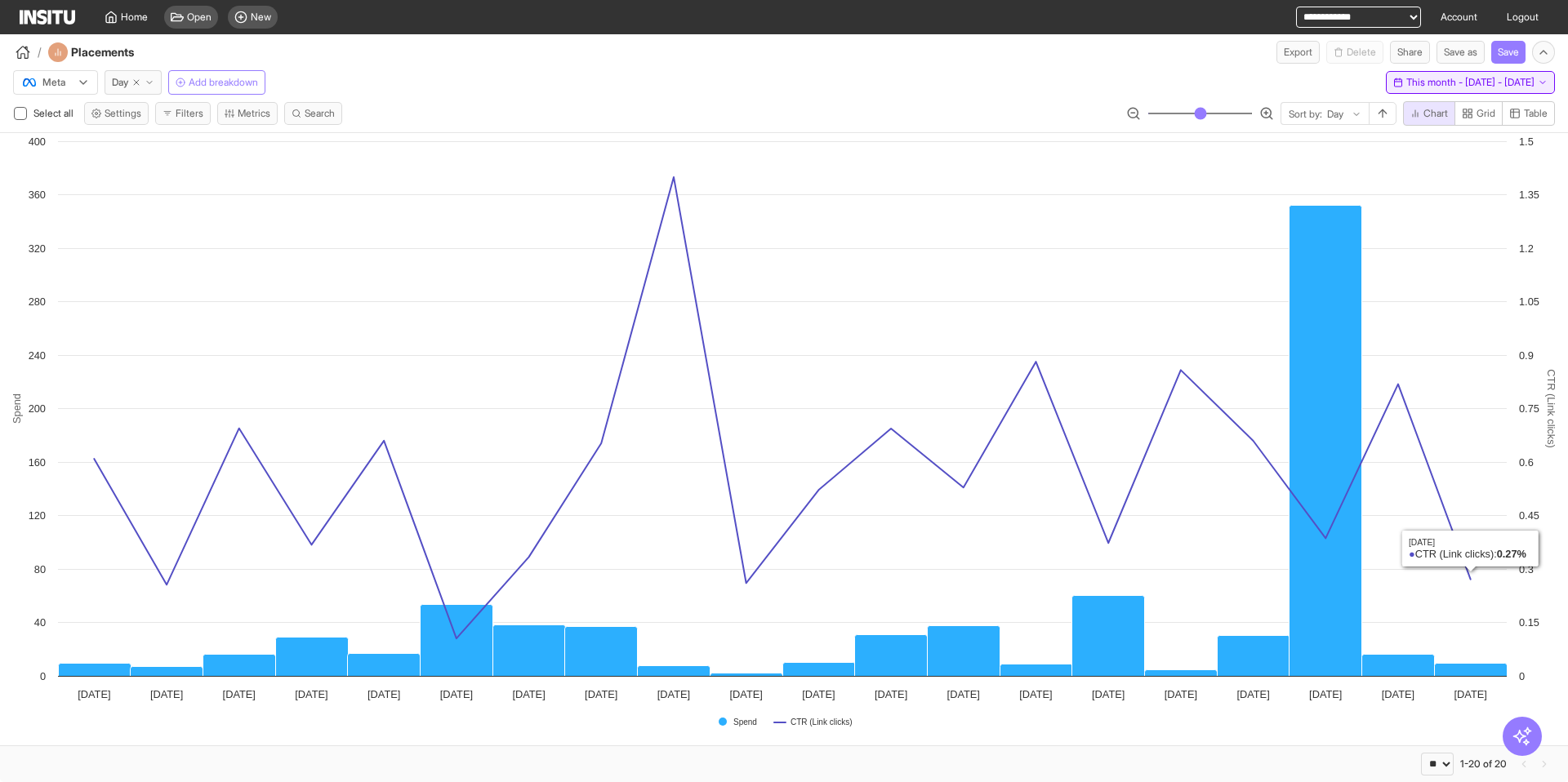
click at [1406, 81] on span "This month - Fri 1 - Wed 20 Aug, 2025" at bounding box center [1470, 82] width 128 height 13
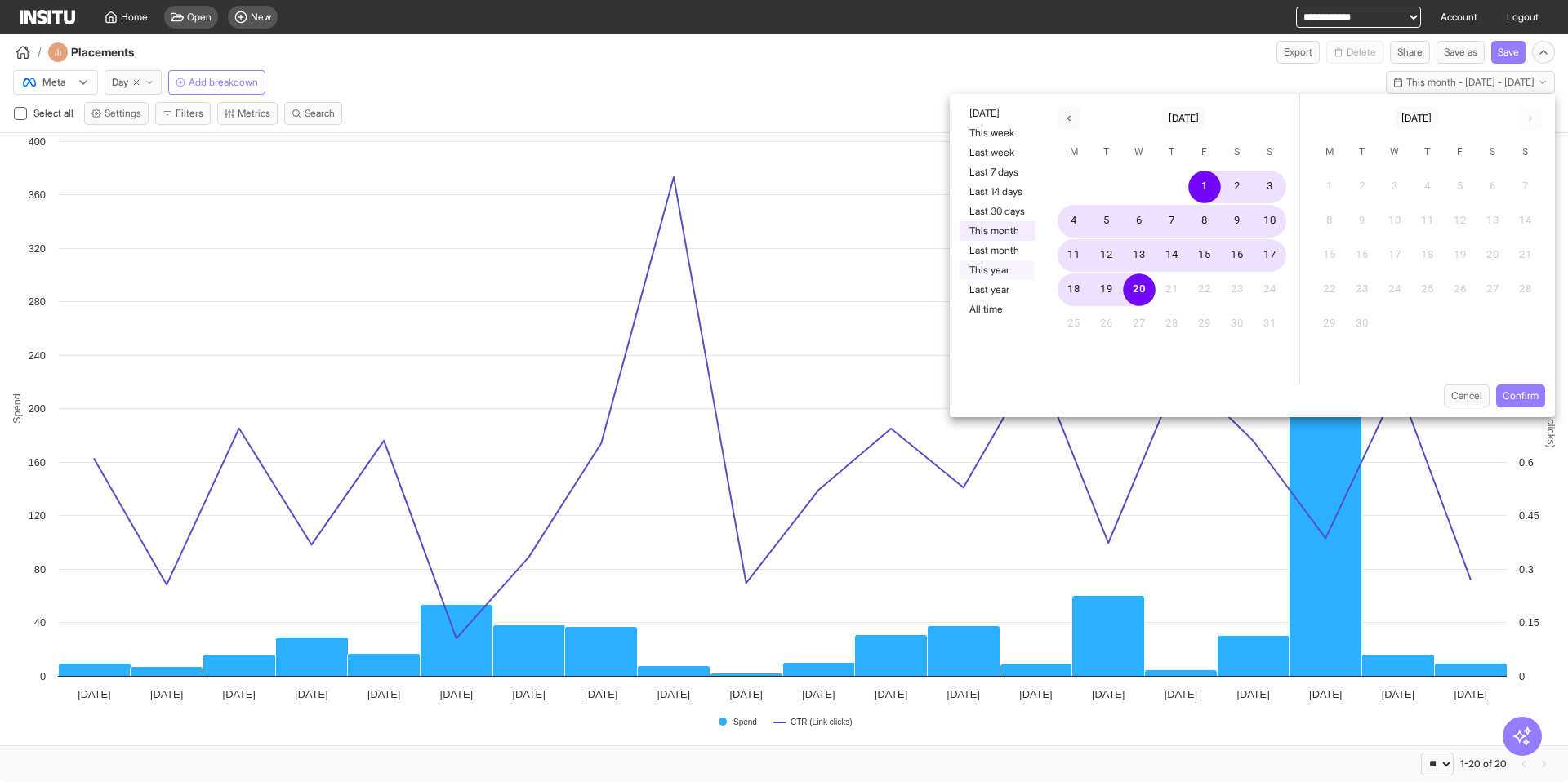
click at [1003, 269] on button "This year" at bounding box center [997, 270] width 75 height 20
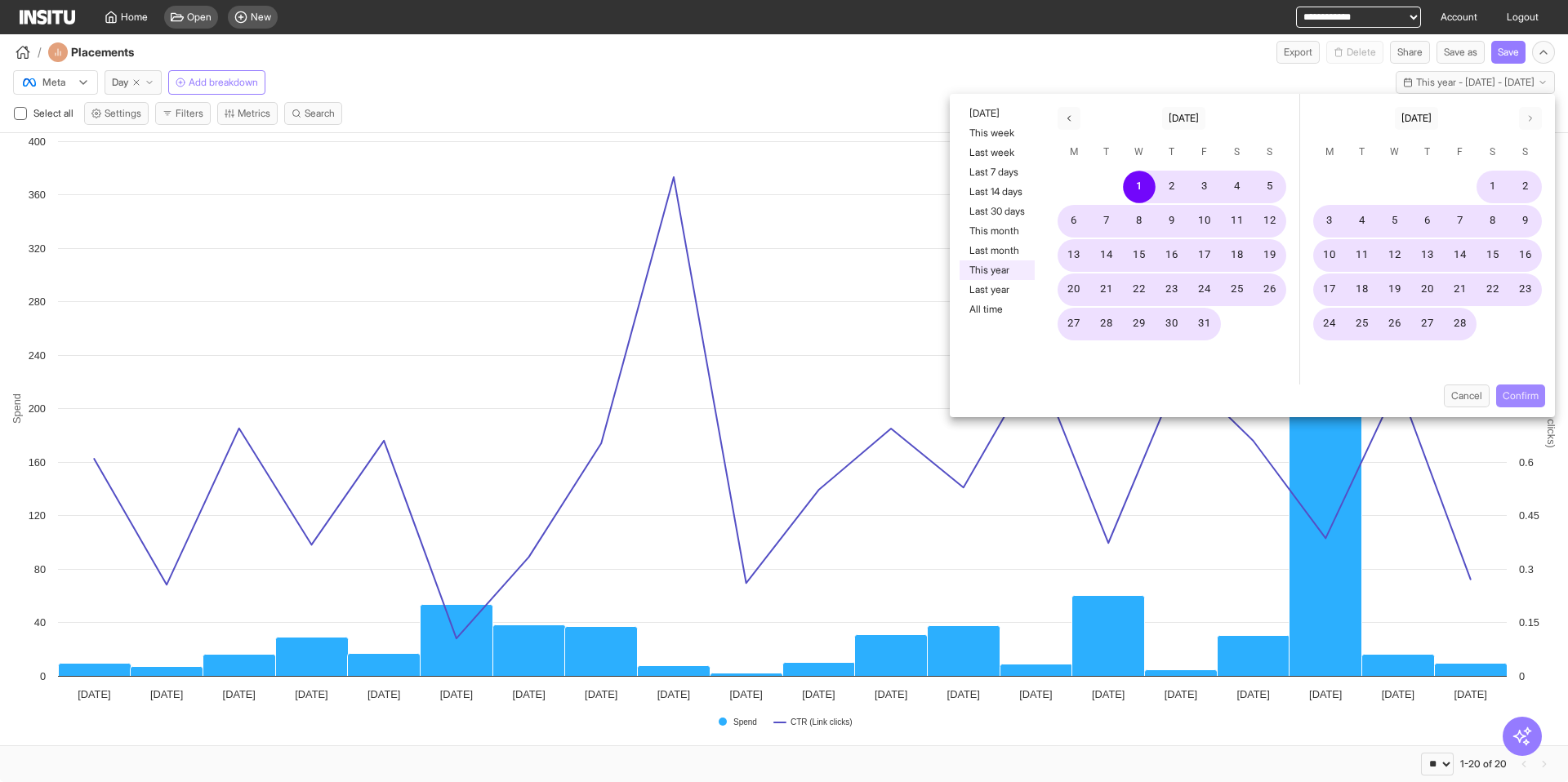
click at [1528, 392] on button "Confirm" at bounding box center [1520, 396] width 49 height 22
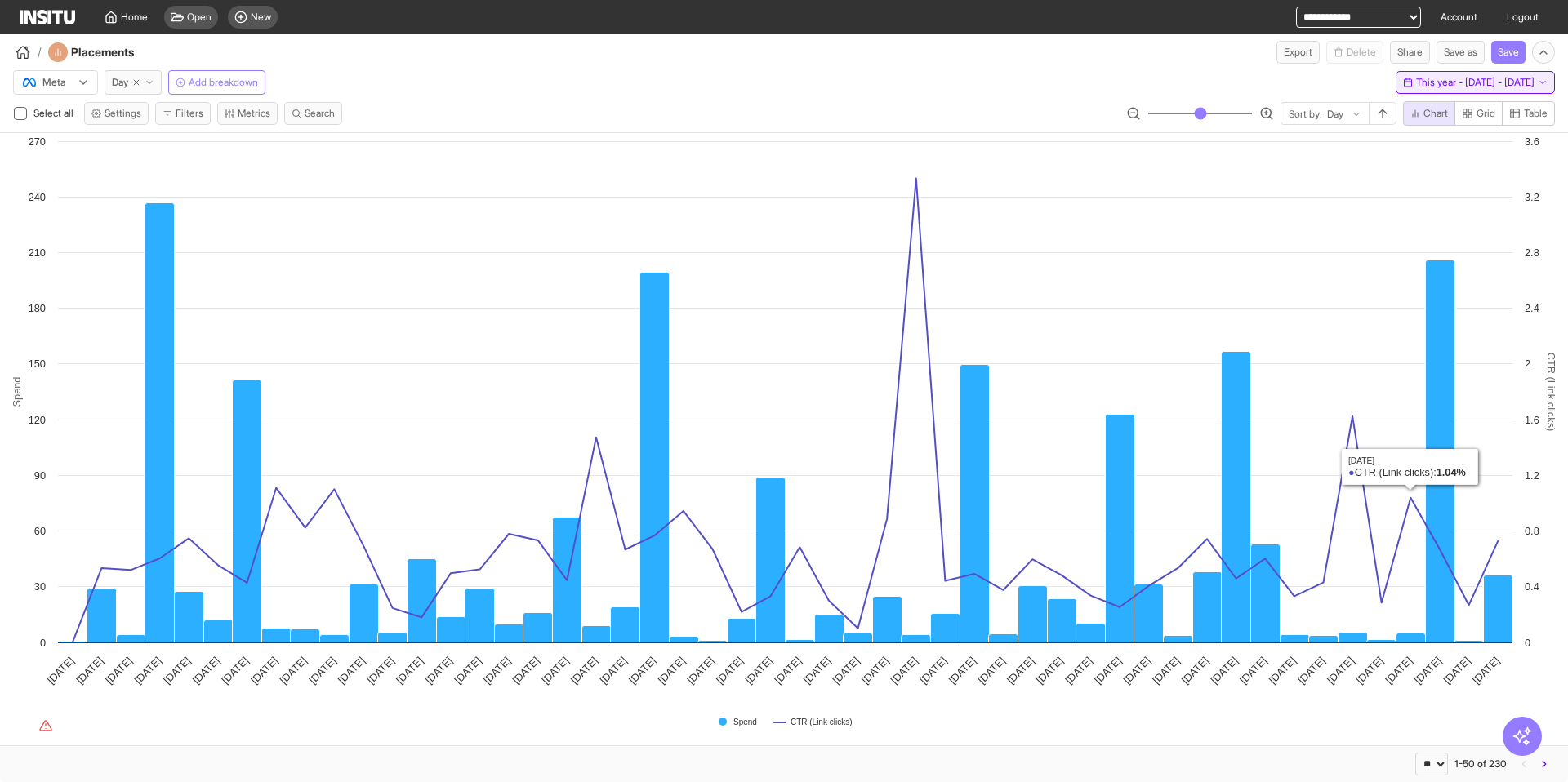
click at [1429, 85] on span "This year - Wed 1 Jan - Wed 20 Aug, 2025" at bounding box center [1475, 82] width 119 height 13
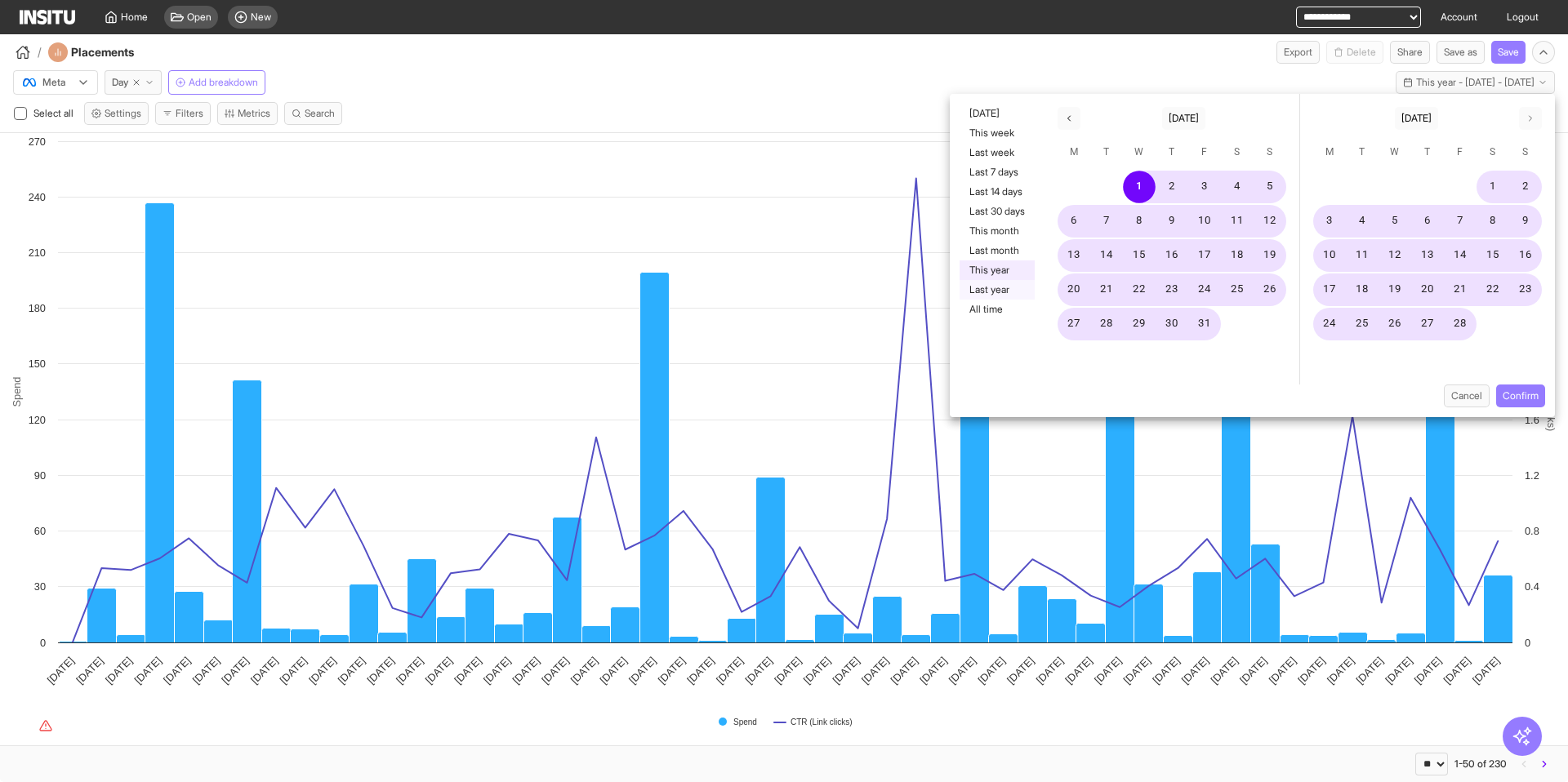
click at [1008, 287] on button "Last year" at bounding box center [997, 290] width 75 height 20
click at [1506, 391] on button "Confirm" at bounding box center [1520, 396] width 49 height 22
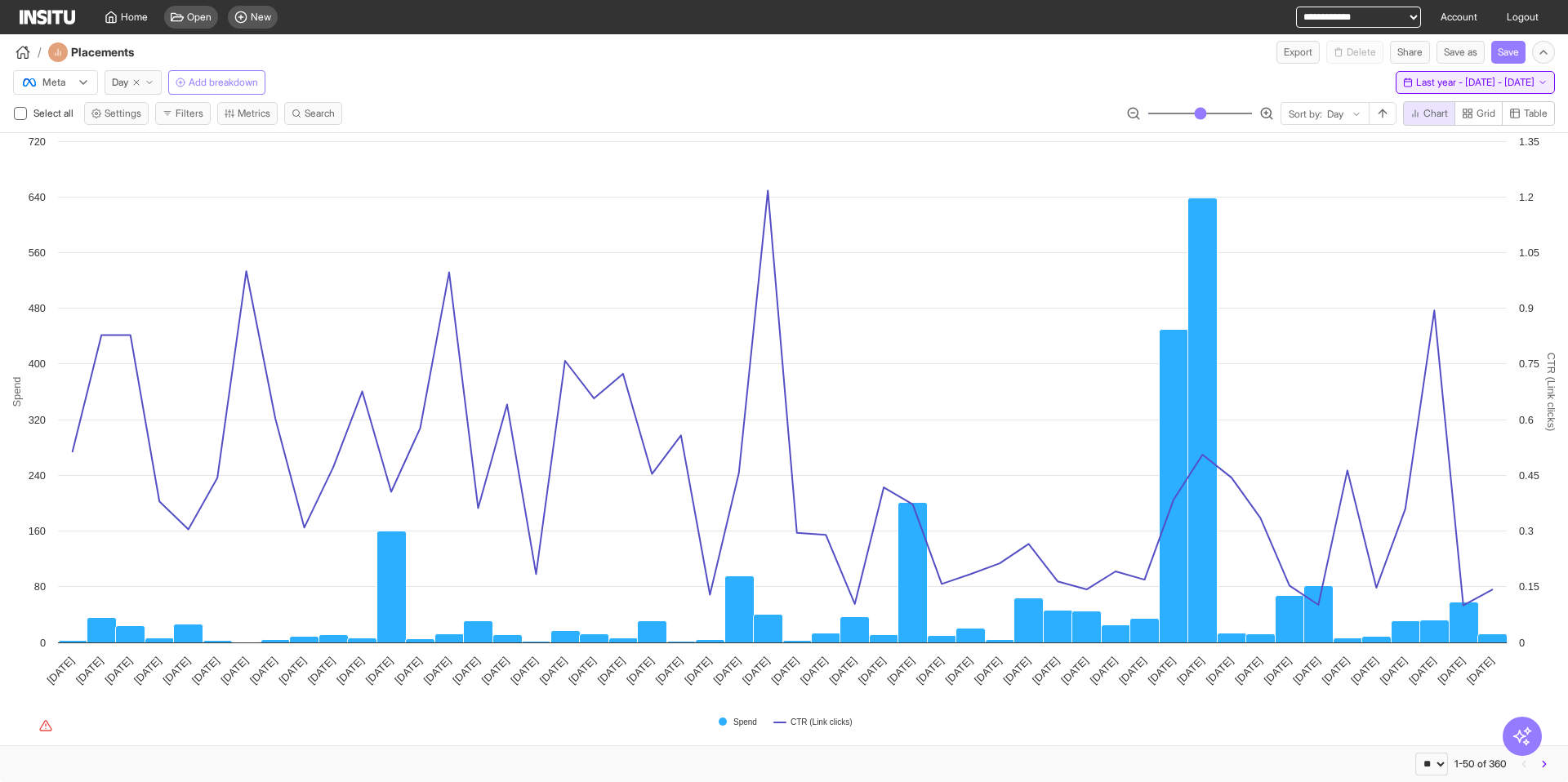
click at [1396, 89] on button "Last year - Mon 1 Jan - Tue 31 Dec, 2024 1 Jan 24 - 31 Dec 24" at bounding box center [1475, 82] width 159 height 22
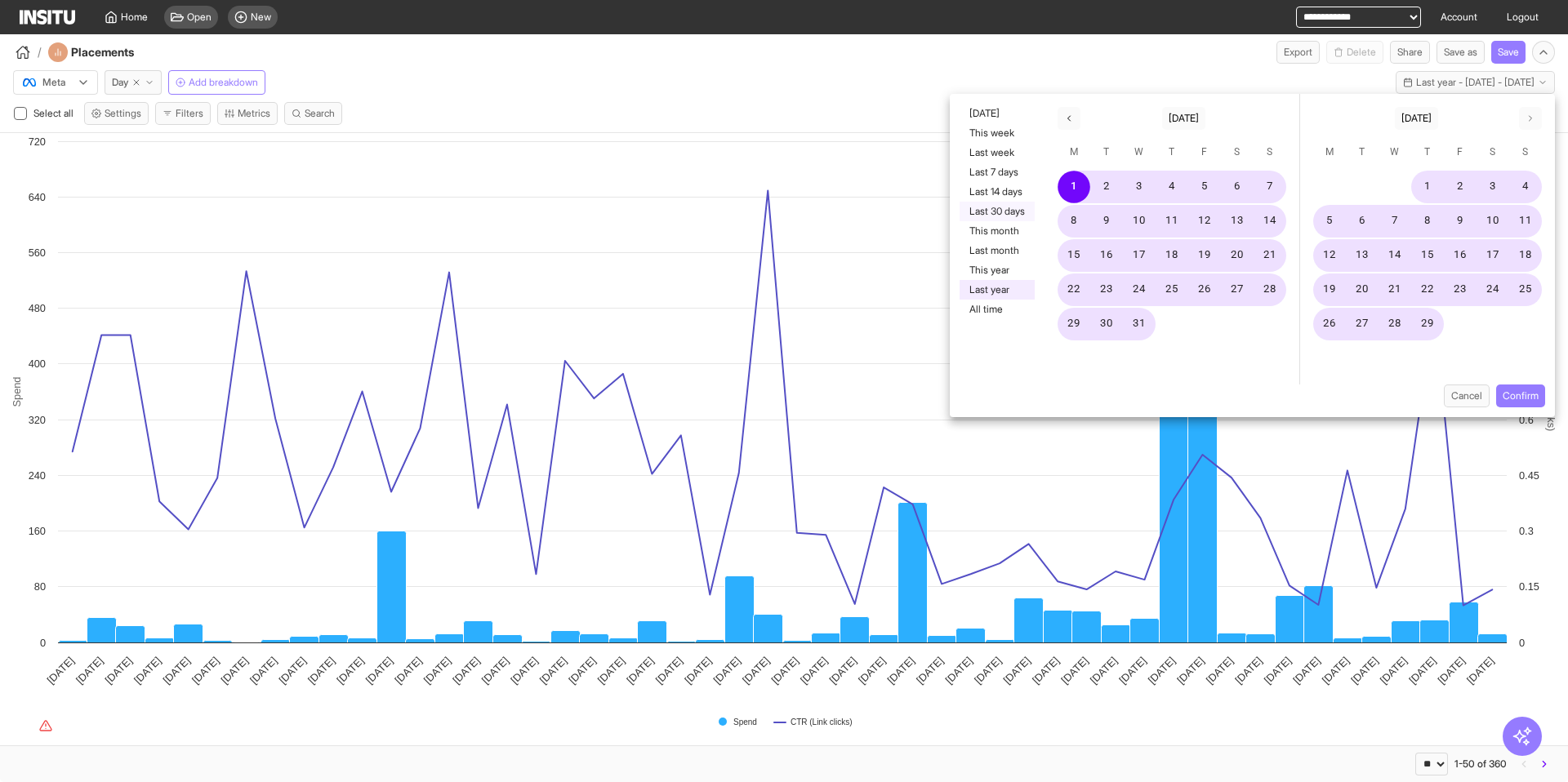
click at [1005, 214] on button "Last 30 days" at bounding box center [997, 211] width 75 height 20
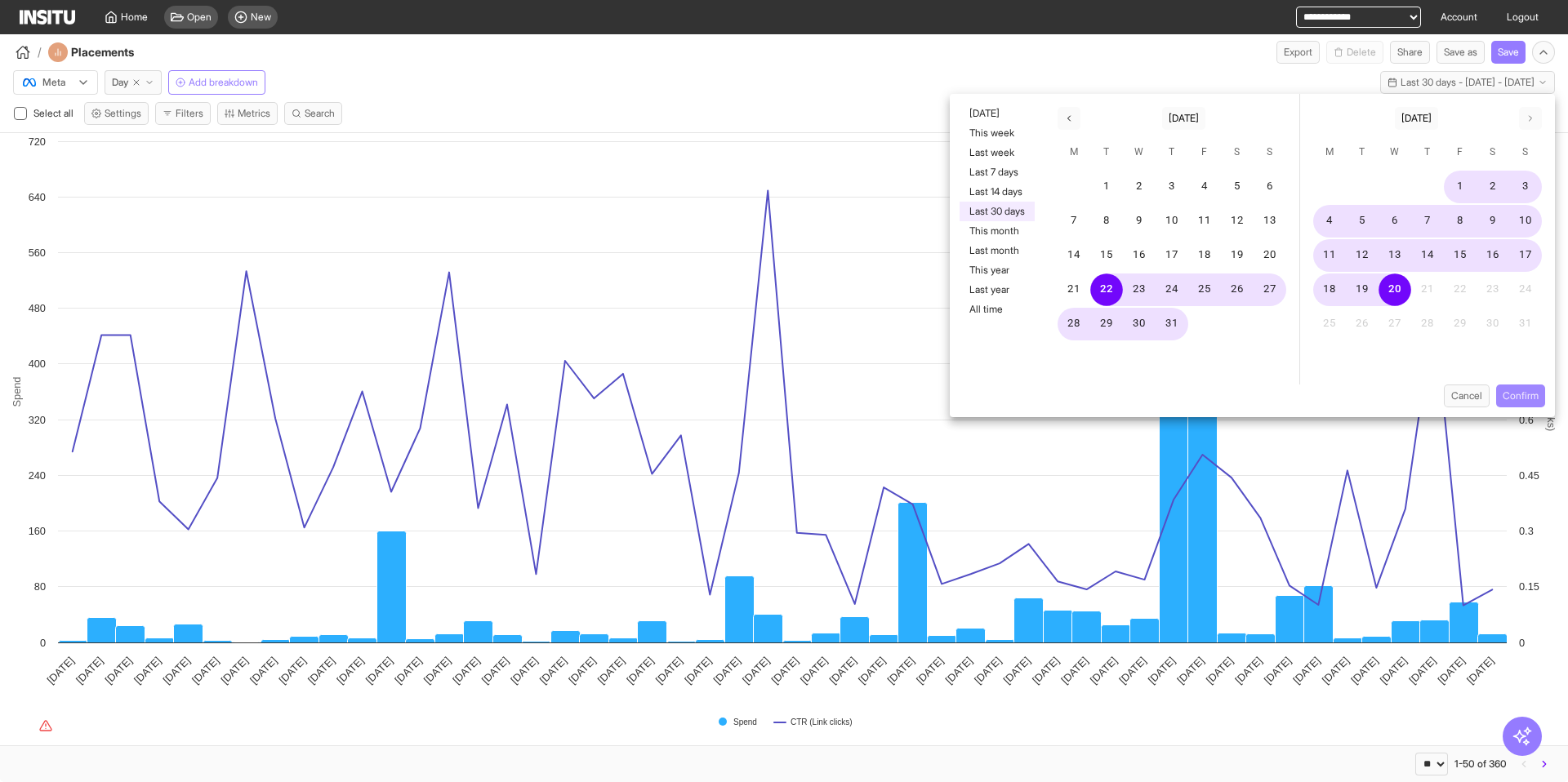
click at [1516, 398] on button "Confirm" at bounding box center [1520, 396] width 49 height 22
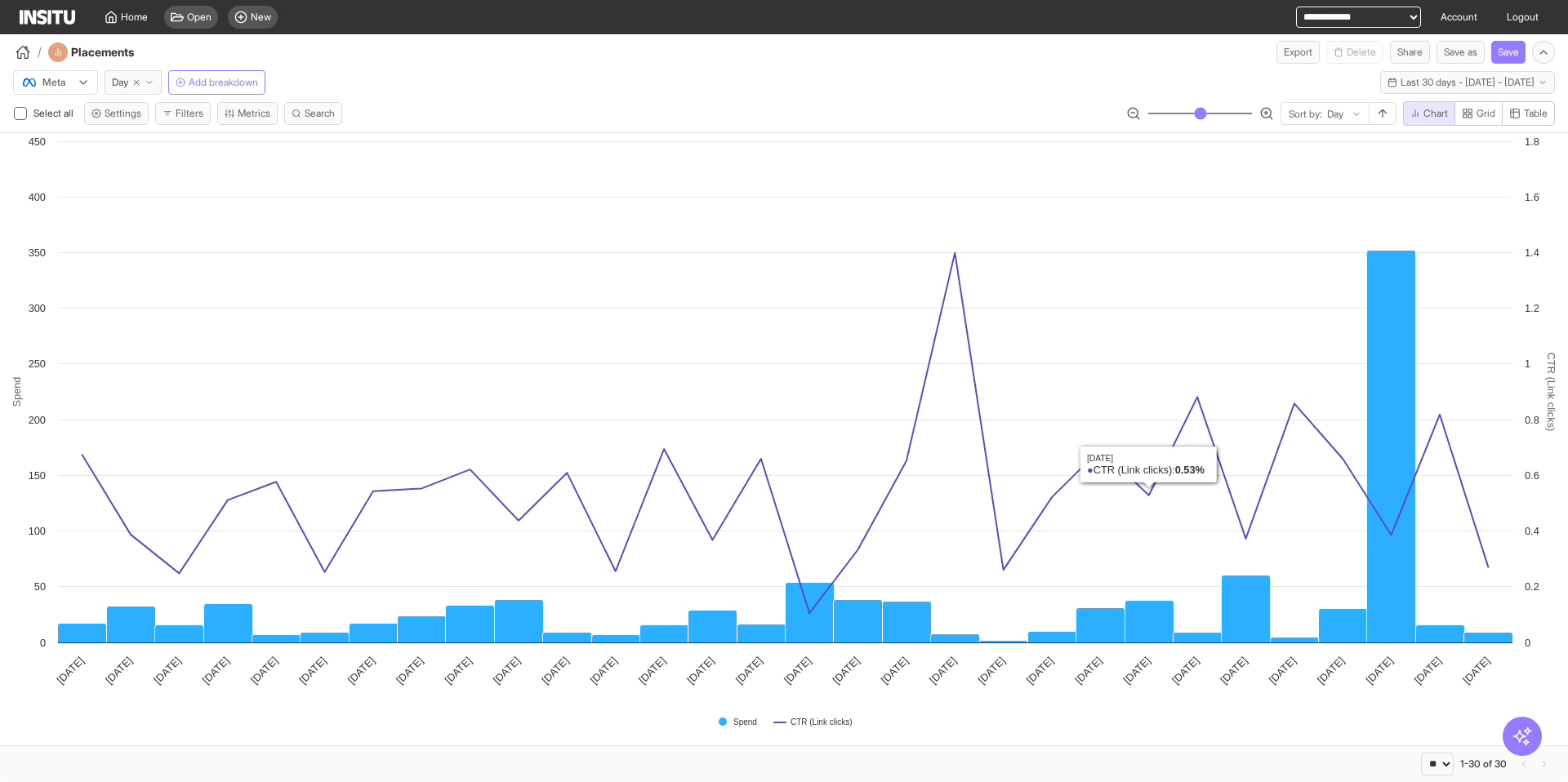
click at [872, 50] on div "/ Placements Export Delete Share Save as Save" at bounding box center [784, 49] width 1568 height 29
